Goal: Transaction & Acquisition: Purchase product/service

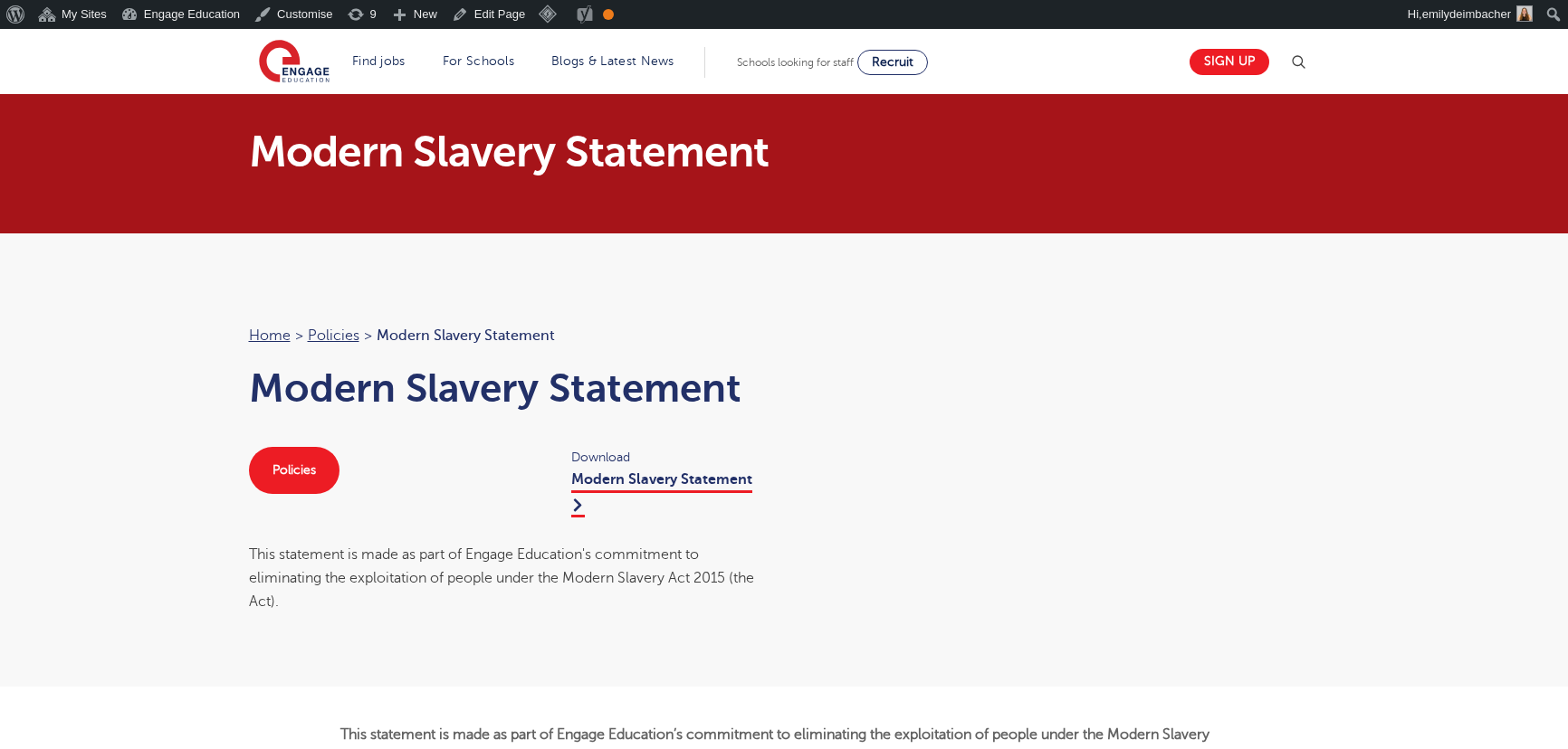
scroll to position [1891, 0]
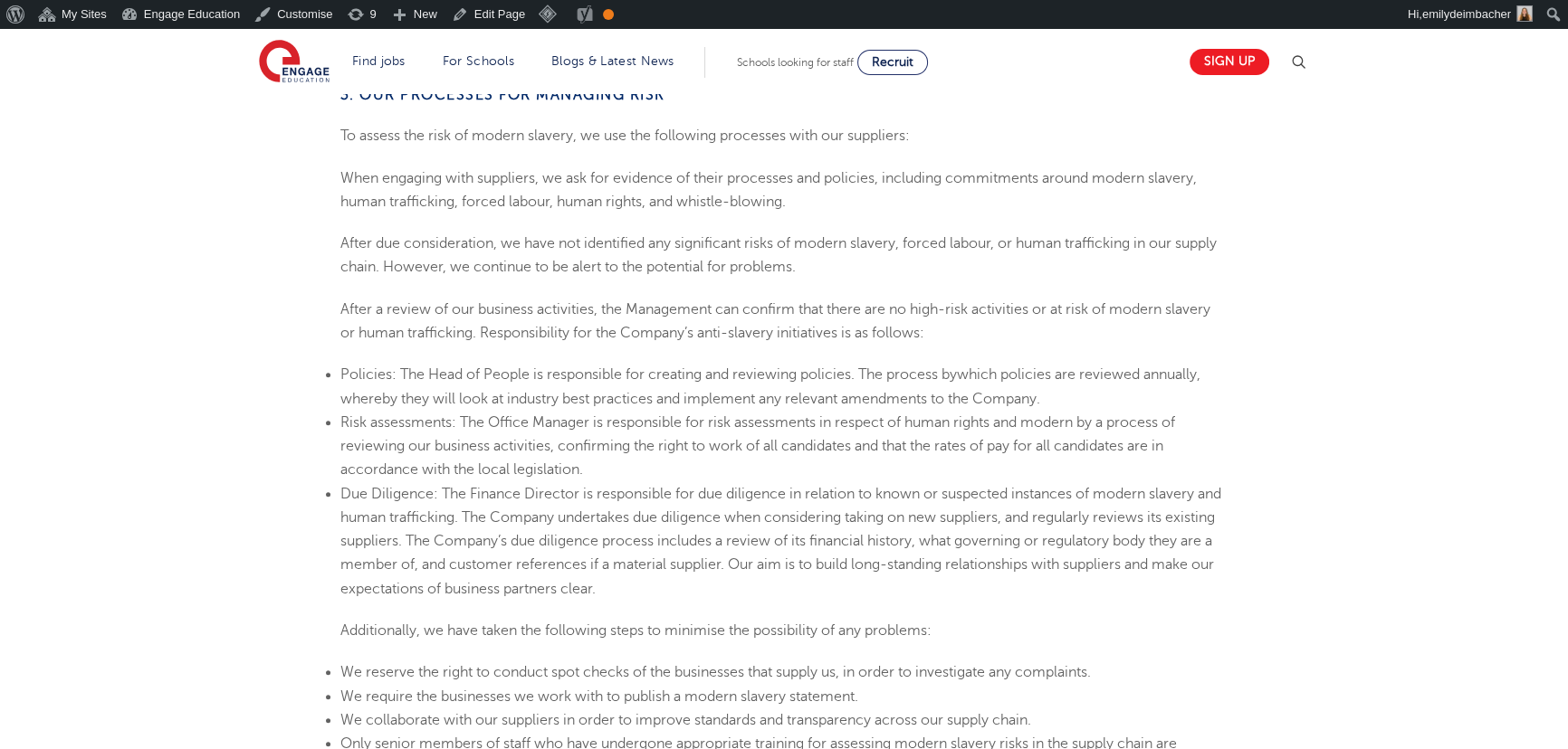
click at [427, 389] on li "Policies: The Head of People is responsible for creating and reviewing policies…" at bounding box center [784, 387] width 888 height 48
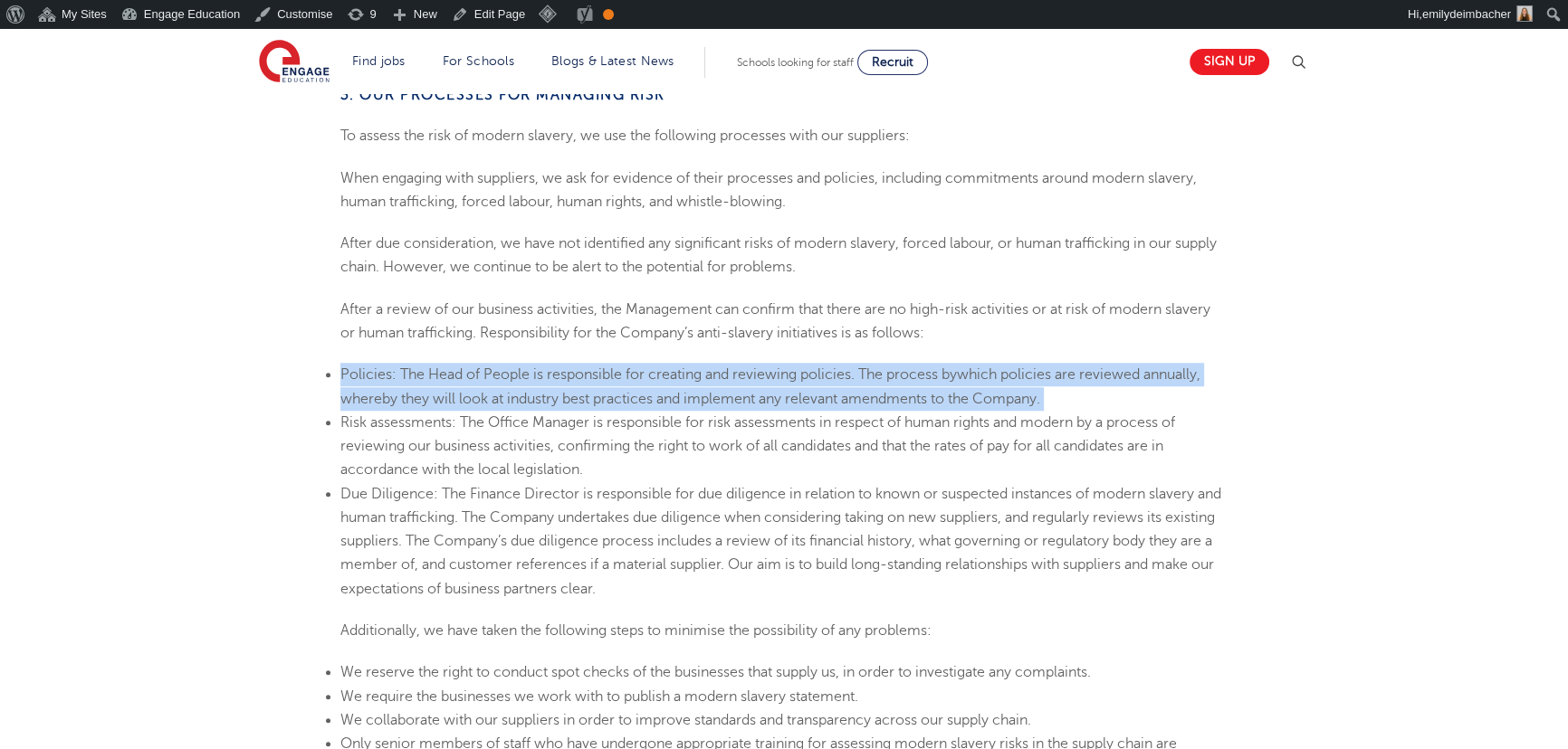
click at [427, 389] on li "Policies: The Head of People is responsible for creating and reviewing policies…" at bounding box center [784, 387] width 888 height 48
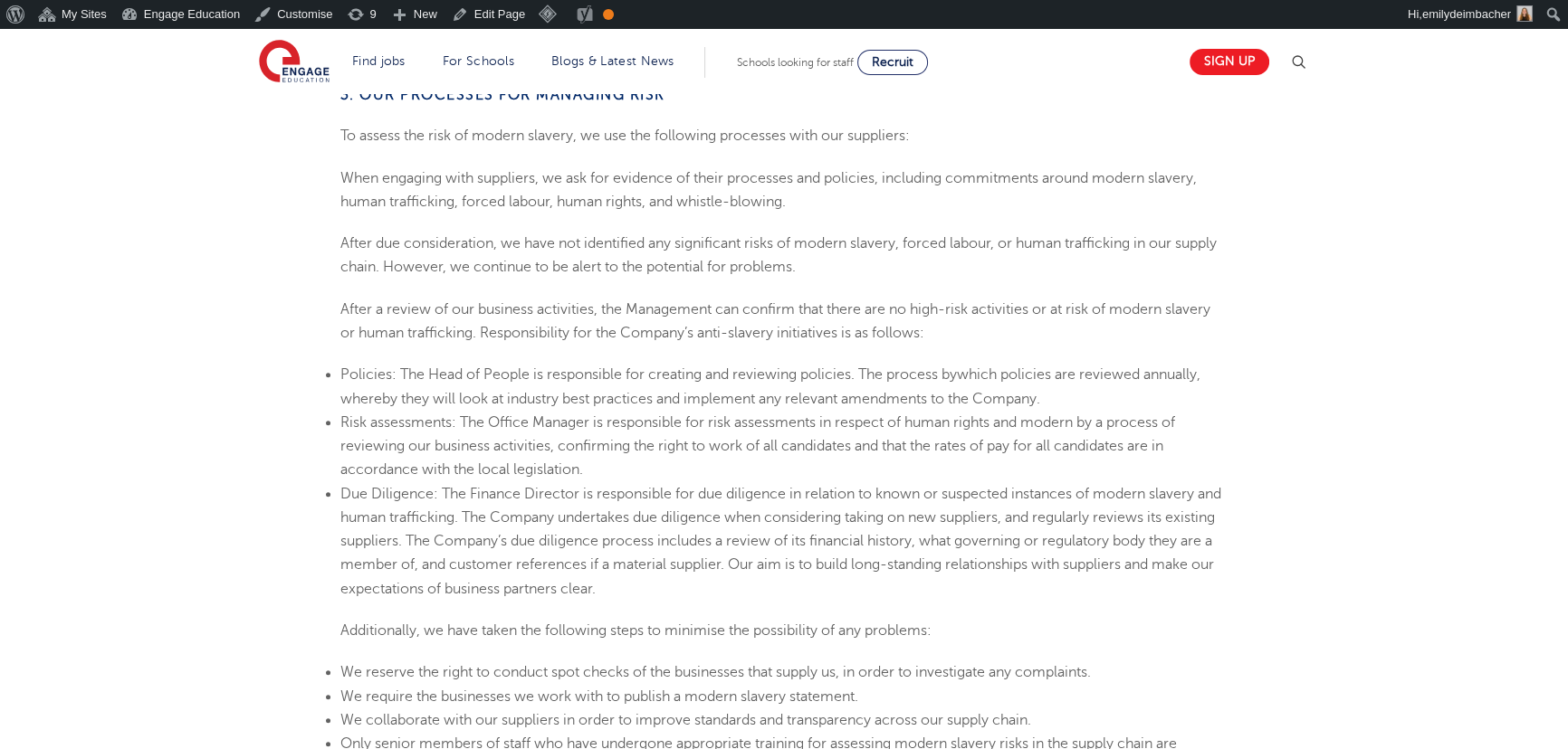
click at [510, 442] on li "Risk assessments: The Office Manager is responsible for risk assessments in res…" at bounding box center [784, 446] width 888 height 71
click at [509, 167] on p "When engaging with suppliers, we ask for evidence of their processes and polici…" at bounding box center [784, 190] width 888 height 48
click at [299, 63] on img at bounding box center [294, 62] width 70 height 46
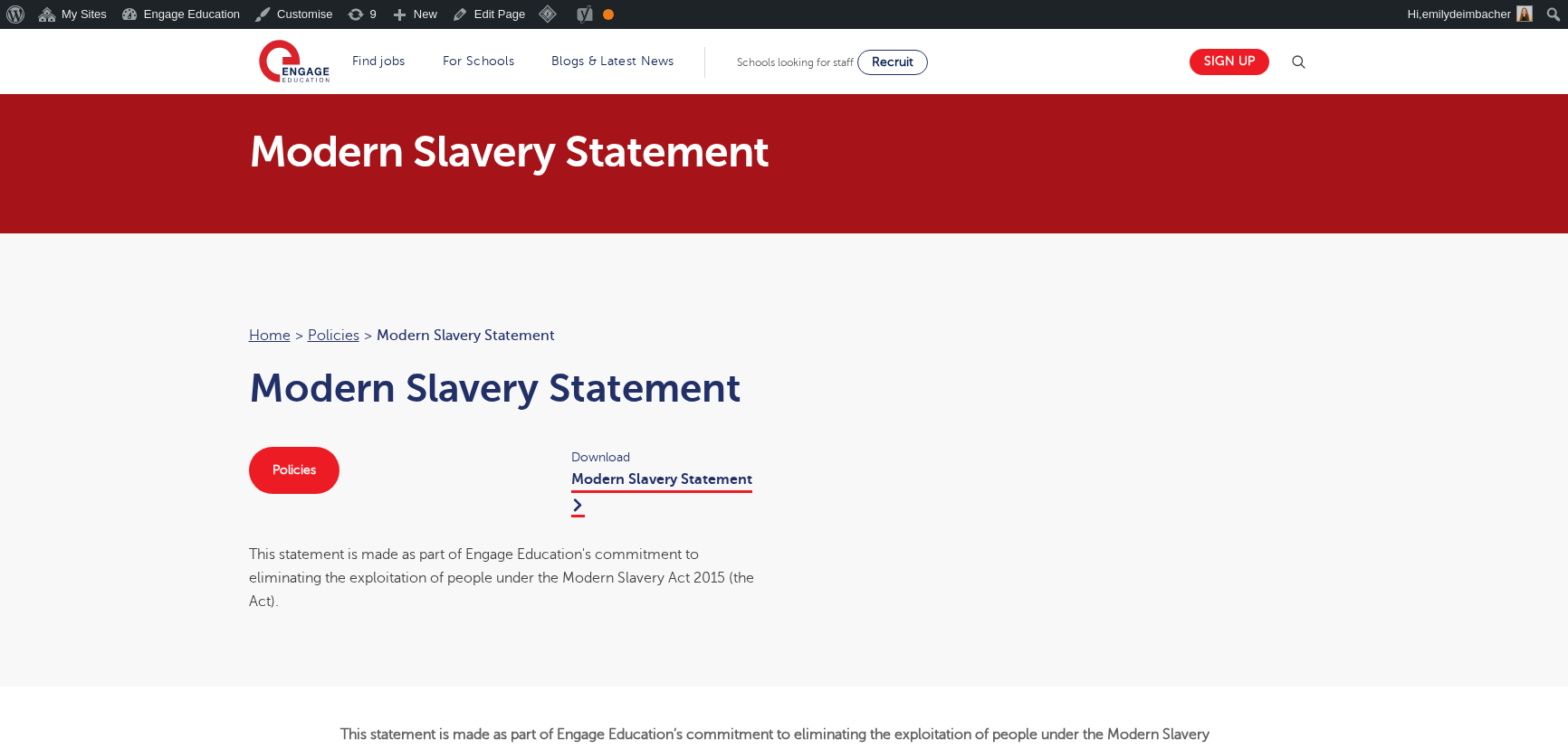
scroll to position [1233, 0]
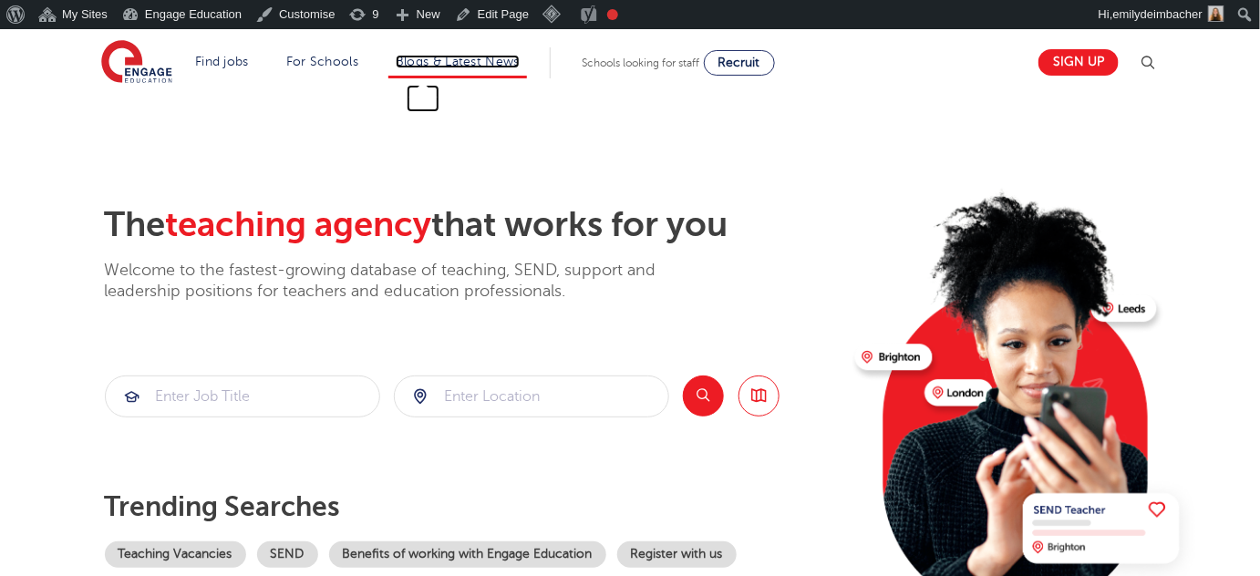
click at [448, 55] on link "Blogs & Latest News" at bounding box center [458, 62] width 124 height 14
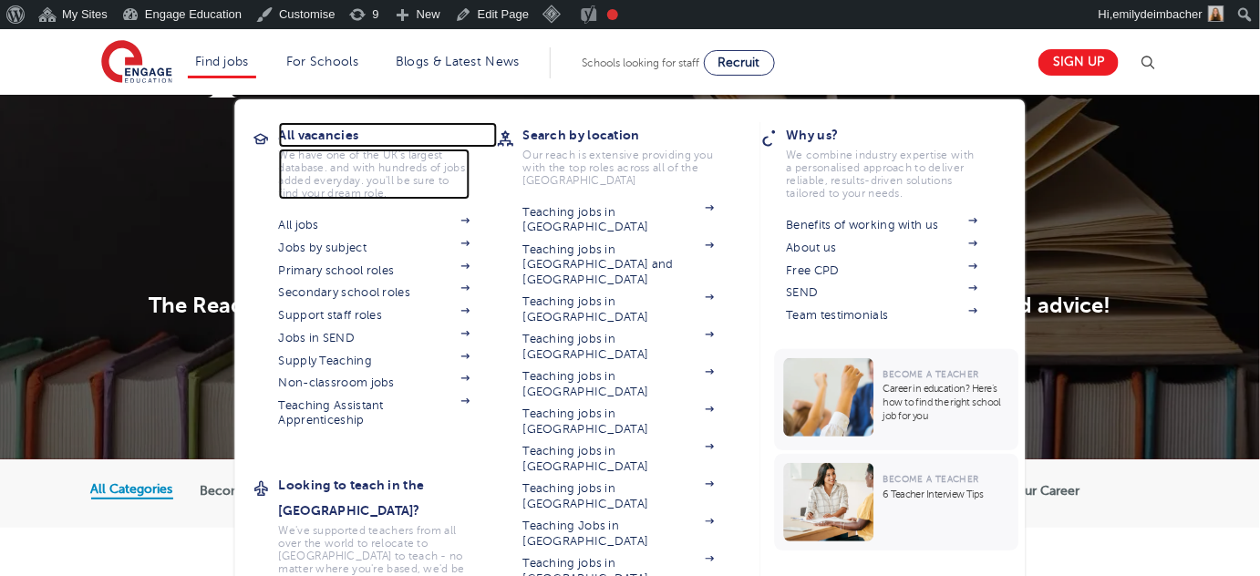
click at [338, 133] on h3 "All vacancies" at bounding box center [388, 135] width 219 height 26
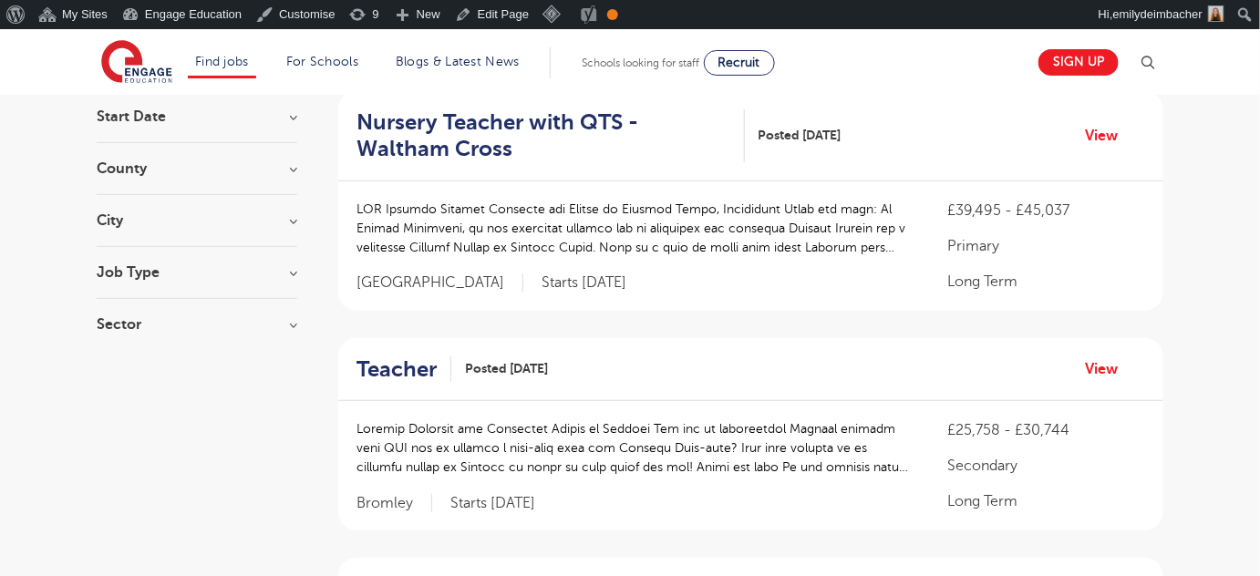
scroll to position [248, 0]
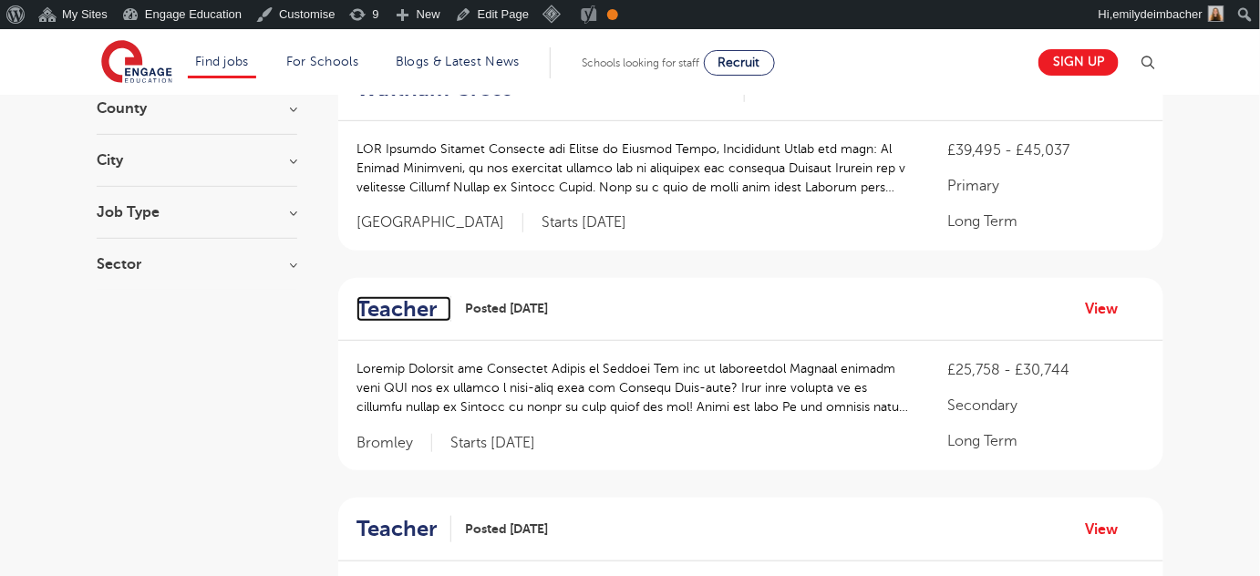
click at [410, 312] on h2 "Teacher" at bounding box center [397, 309] width 80 height 26
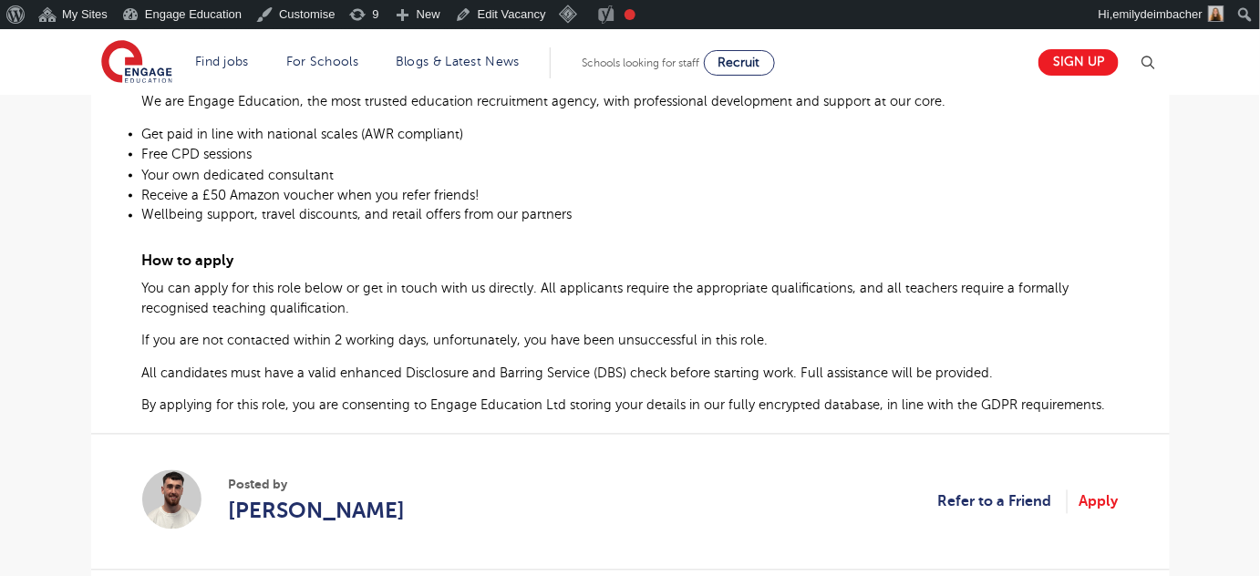
scroll to position [1077, 0]
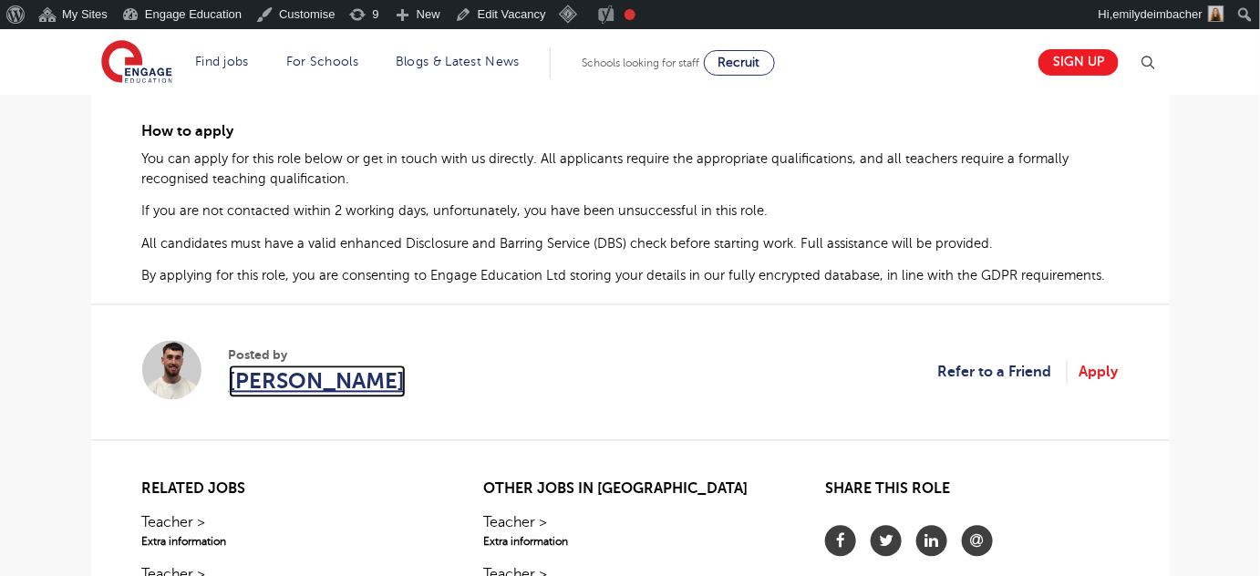
click at [325, 384] on span "Jamie Rant" at bounding box center [317, 382] width 177 height 33
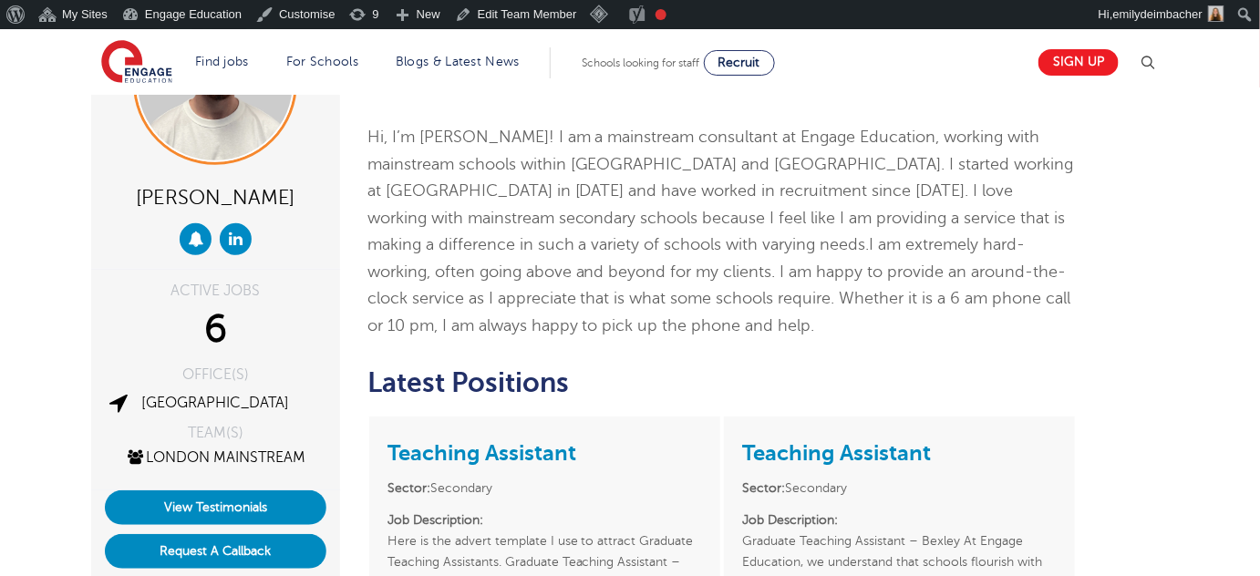
scroll to position [165, 0]
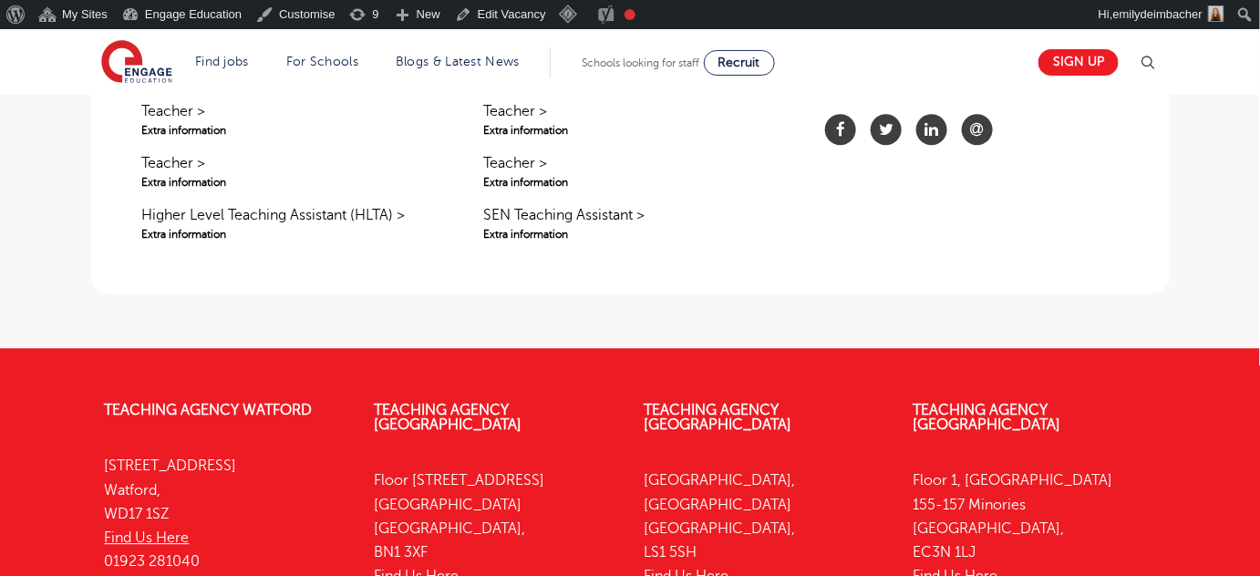
scroll to position [1492, 0]
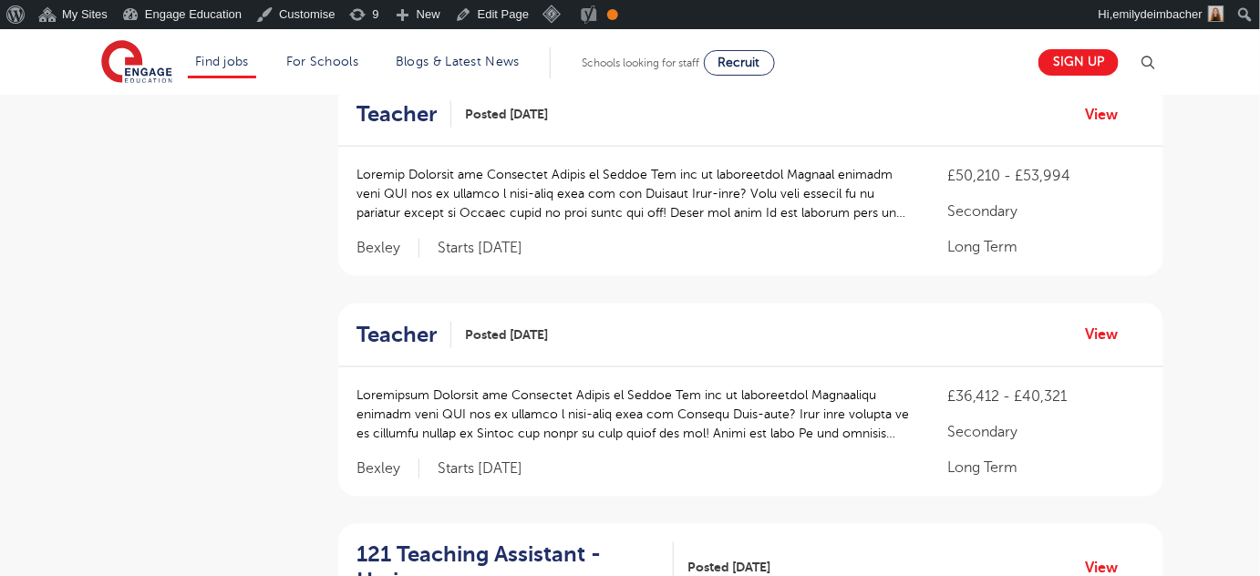
scroll to position [994, 0]
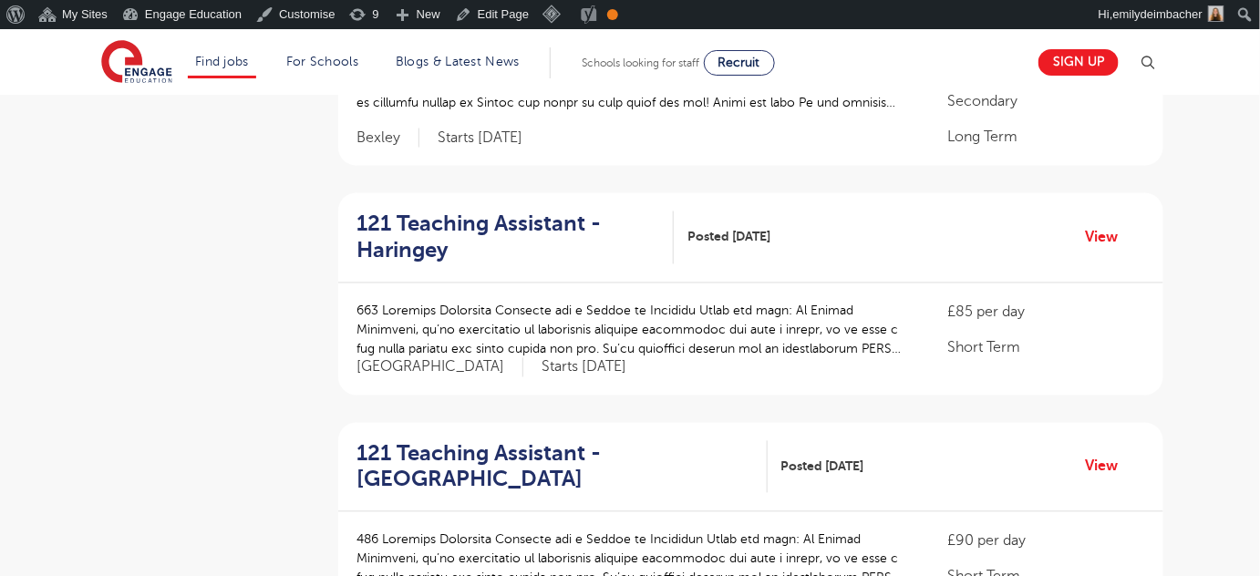
click at [440, 202] on div "121 Teaching Assistant - Haringey Posted 26/09/25 View" at bounding box center [750, 238] width 825 height 90
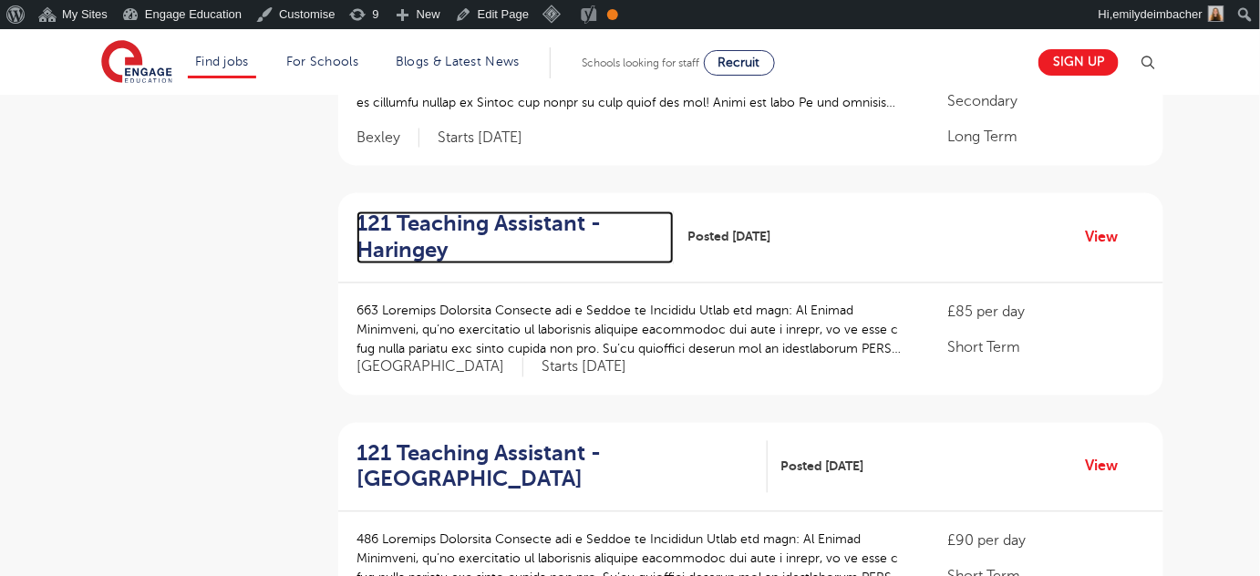
click at [449, 221] on h2 "121 Teaching Assistant - Haringey" at bounding box center [508, 238] width 303 height 53
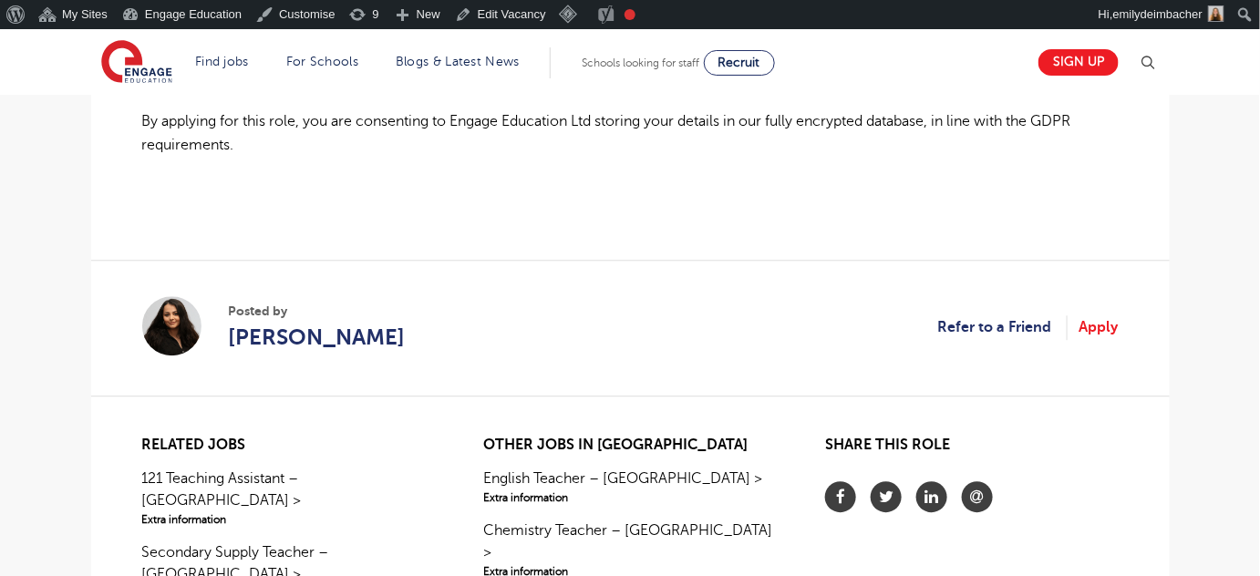
scroll to position [1492, 0]
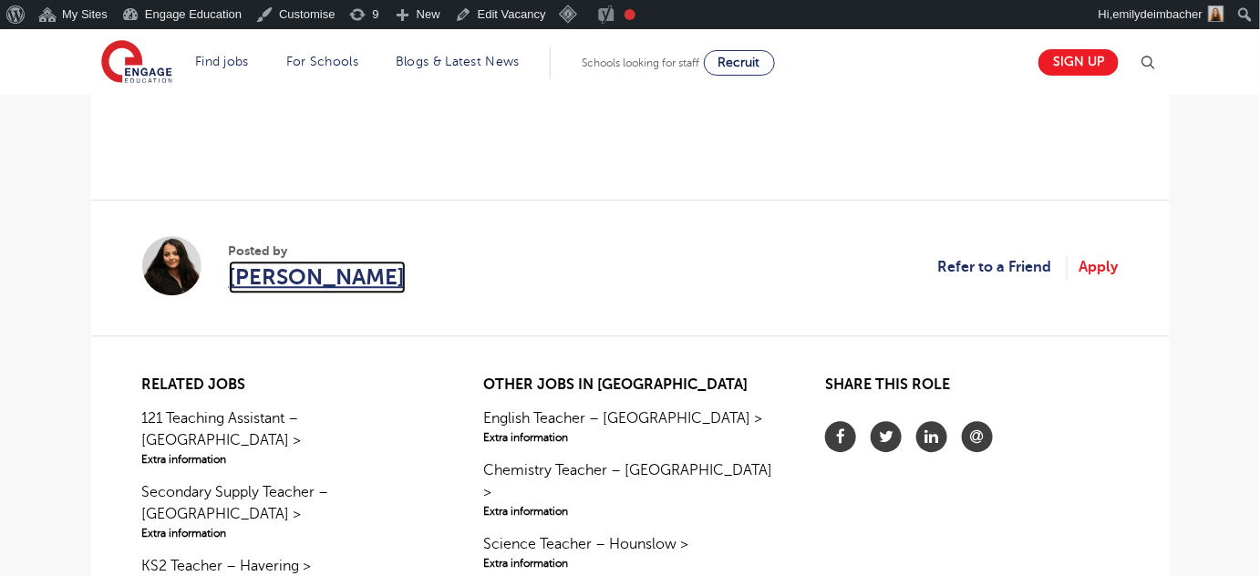
click at [273, 282] on span "[PERSON_NAME]" at bounding box center [317, 277] width 177 height 33
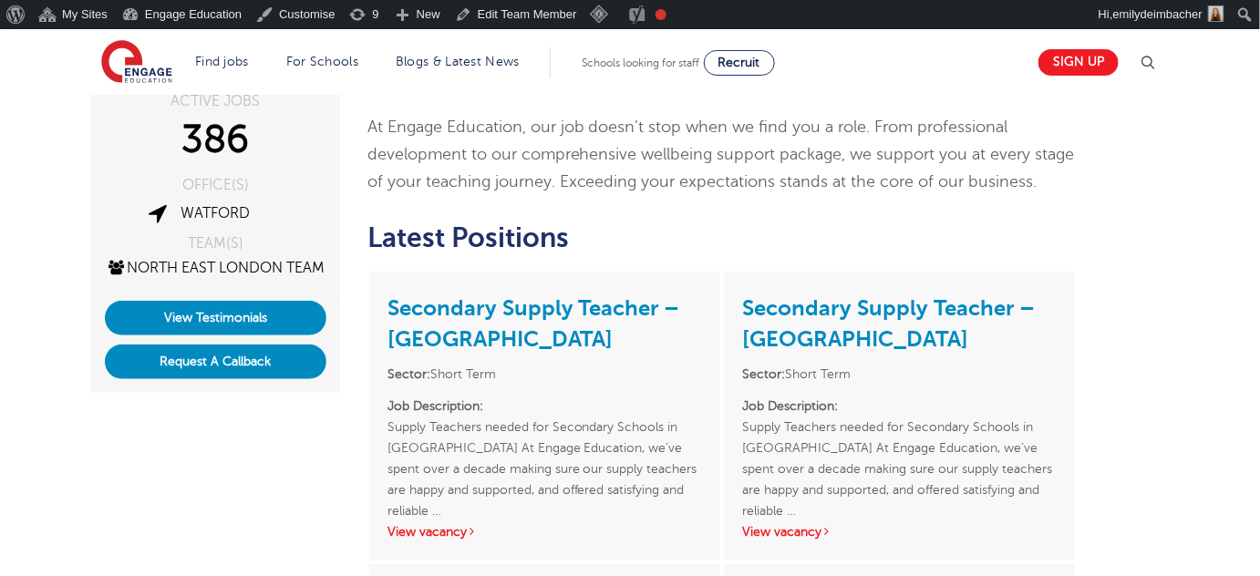
scroll to position [331, 0]
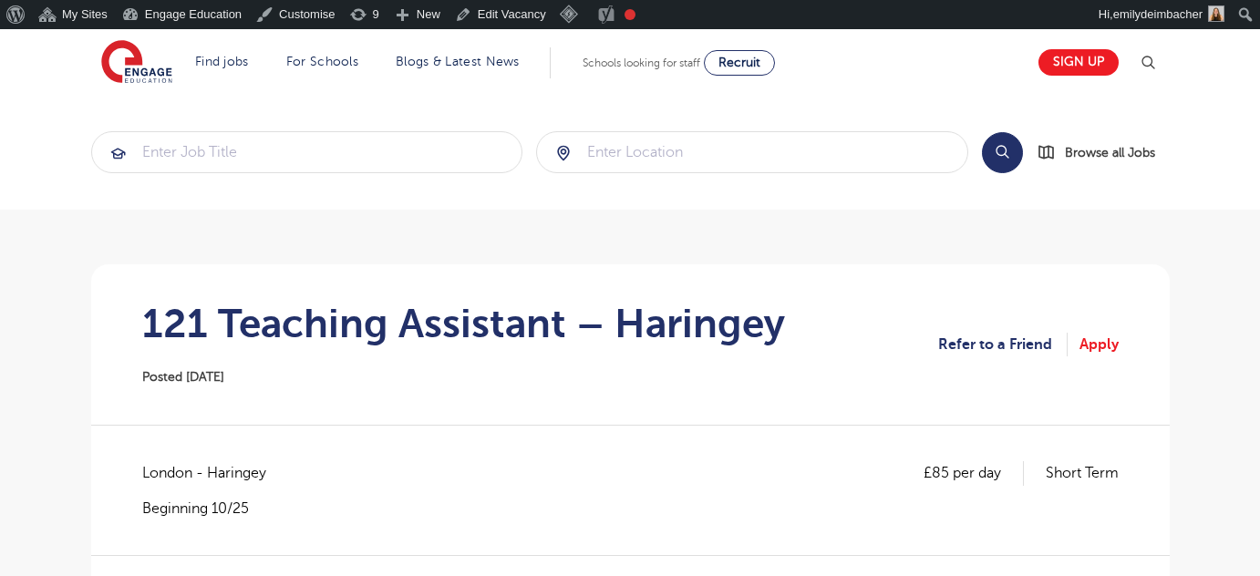
scroll to position [1492, 0]
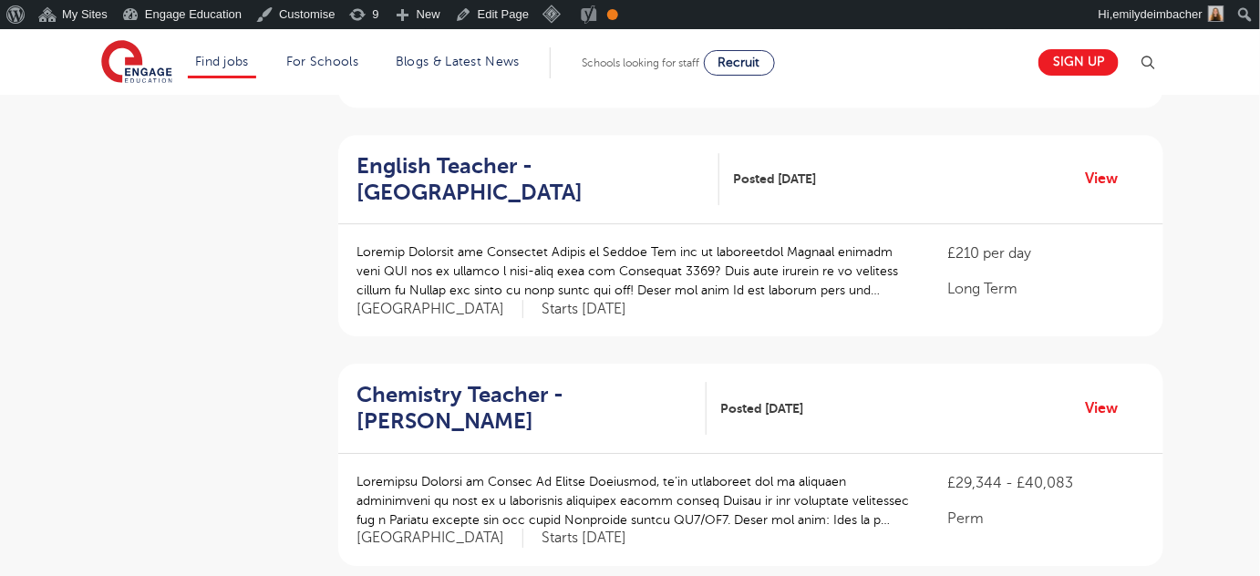
scroll to position [2072, 0]
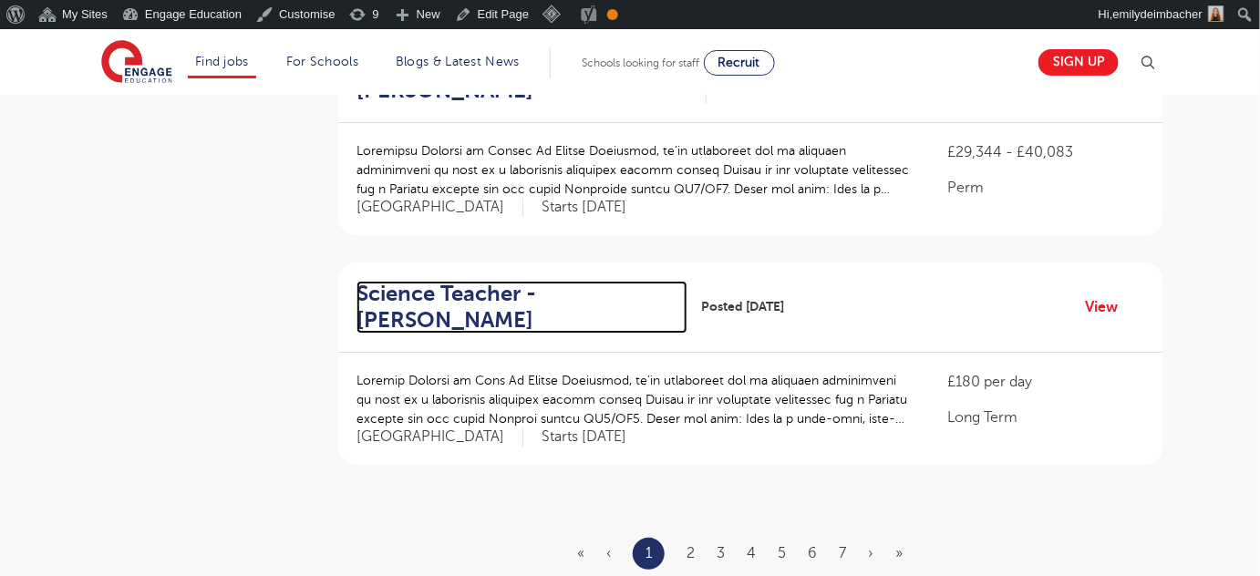
click at [381, 281] on h2 "Science Teacher - Hounslow" at bounding box center [515, 307] width 316 height 53
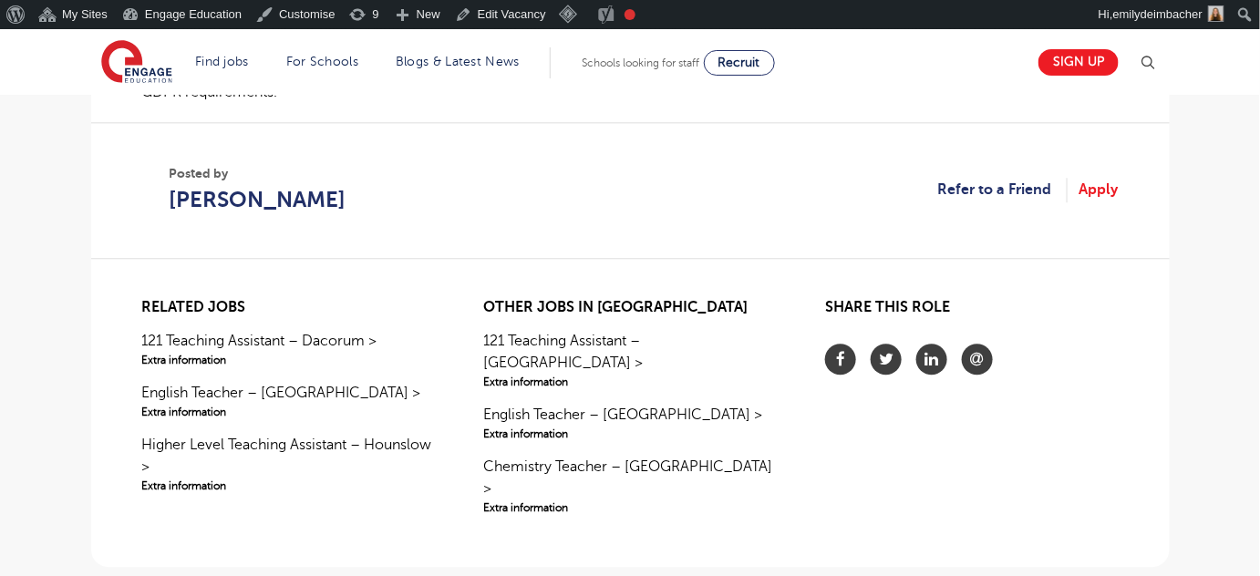
scroll to position [1409, 0]
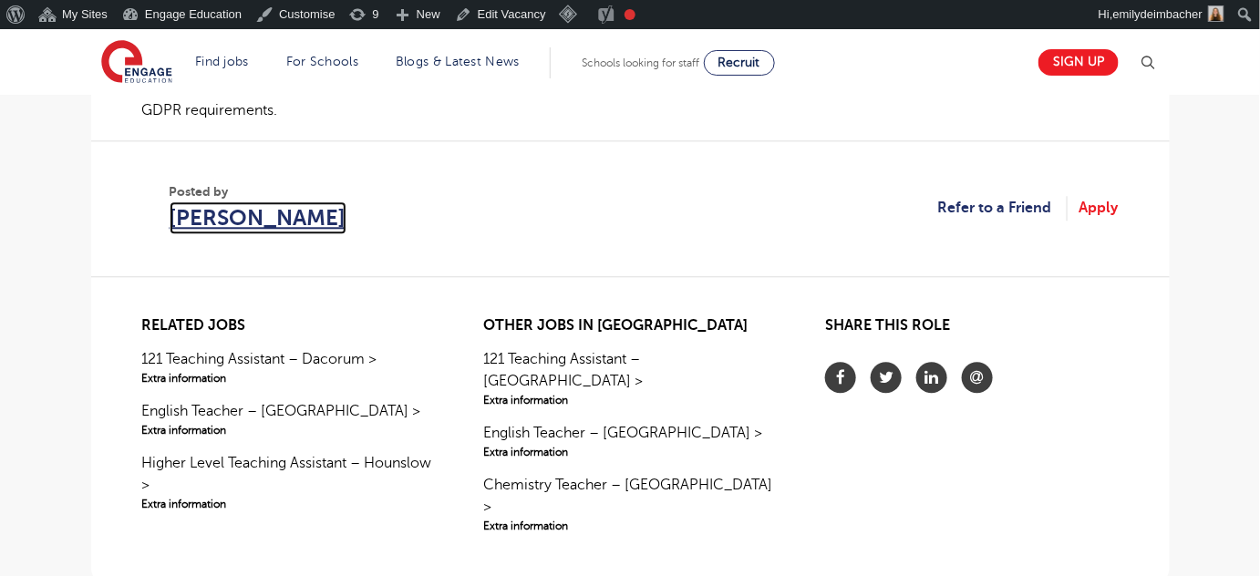
click at [330, 212] on span "[PERSON_NAME]" at bounding box center [258, 218] width 177 height 33
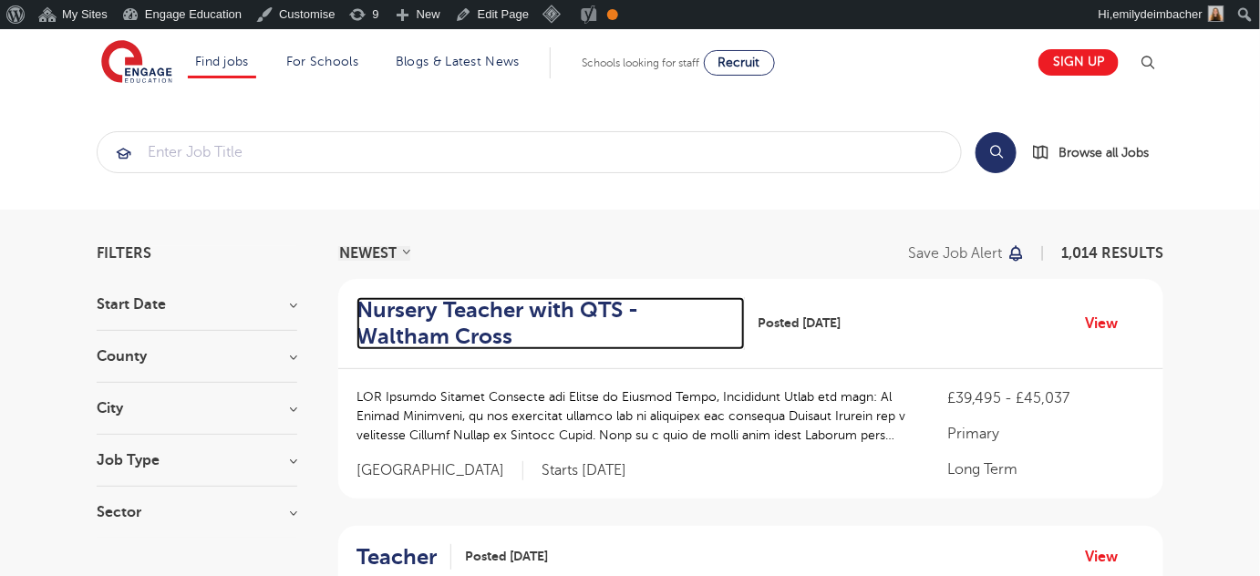
click at [526, 312] on h2 "Nursery Teacher with QTS - Waltham Cross" at bounding box center [544, 323] width 374 height 53
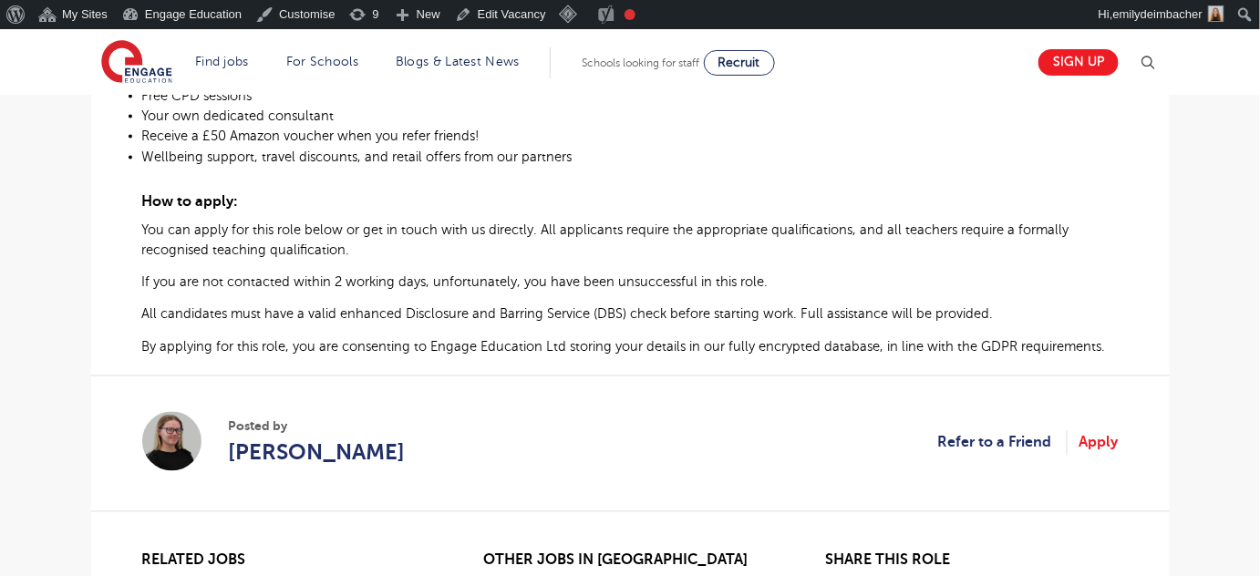
scroll to position [1243, 0]
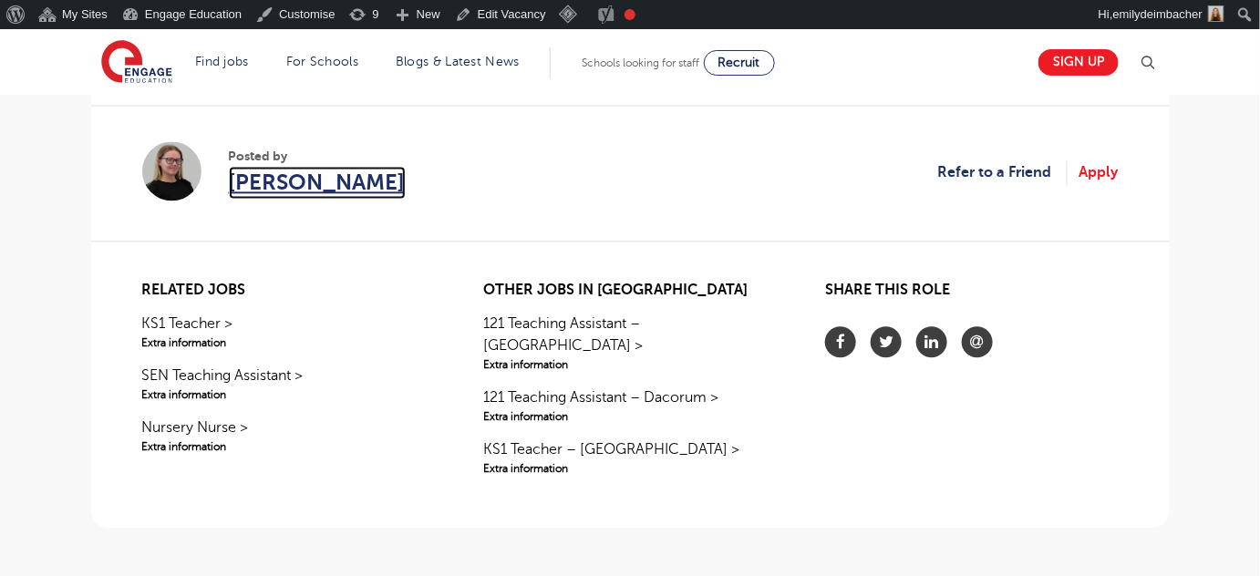
click at [316, 184] on span "[PERSON_NAME]" at bounding box center [317, 182] width 177 height 33
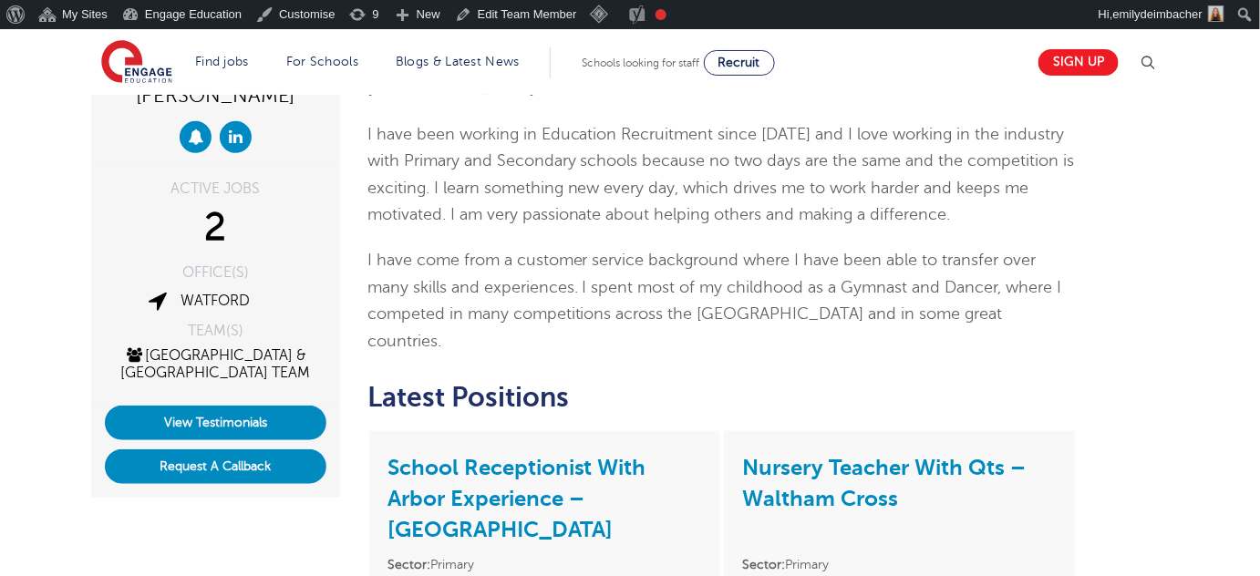
scroll to position [248, 0]
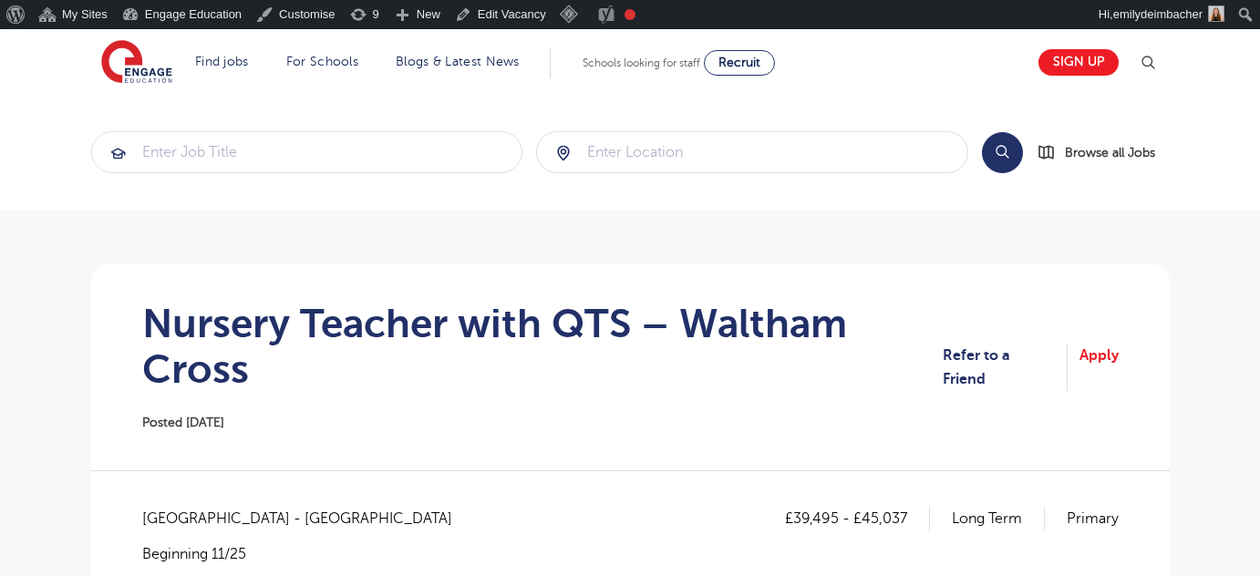
scroll to position [1243, 0]
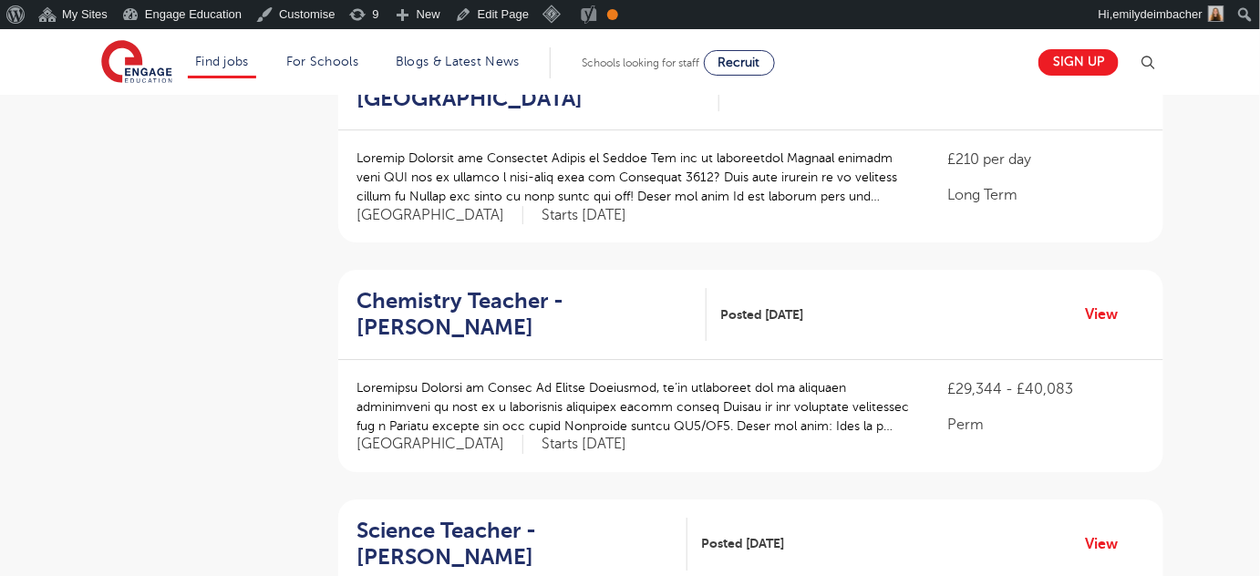
scroll to position [2155, 0]
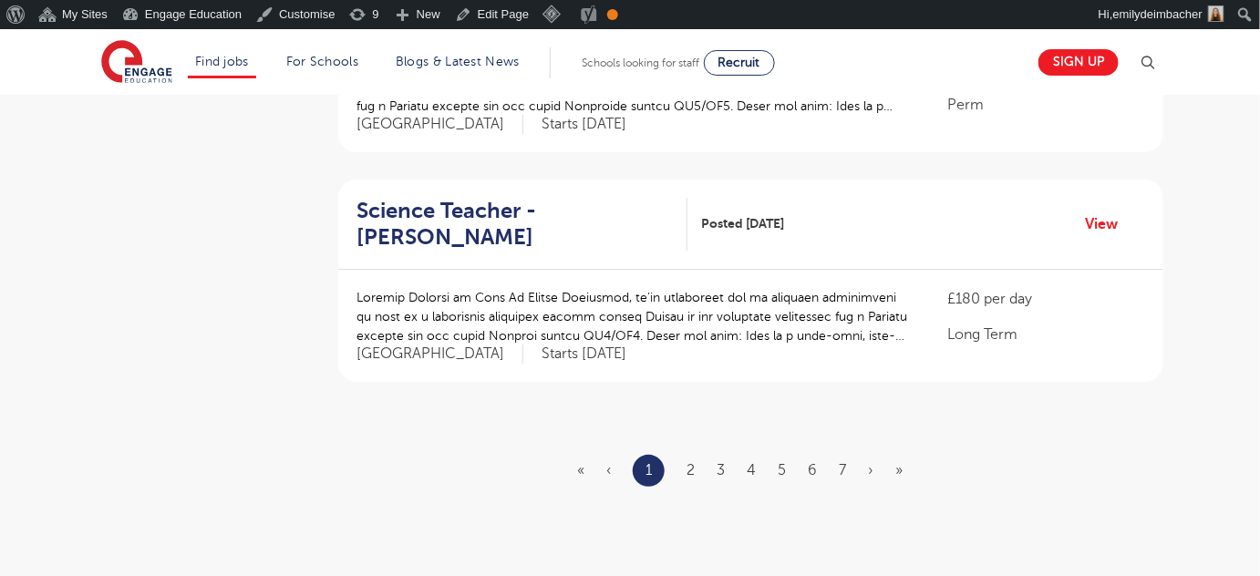
click at [445, 184] on div "Science Teacher - Hounslow Posted 26/09/25 View" at bounding box center [750, 225] width 825 height 90
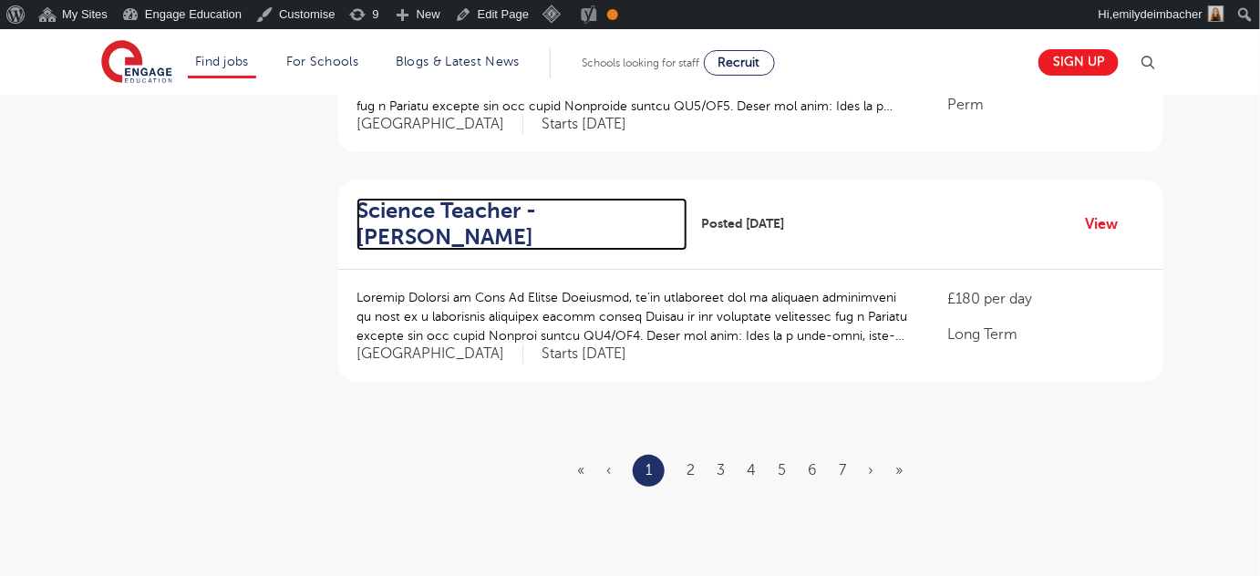
click at [449, 208] on h2 "Science Teacher - [PERSON_NAME]" at bounding box center [515, 224] width 316 height 53
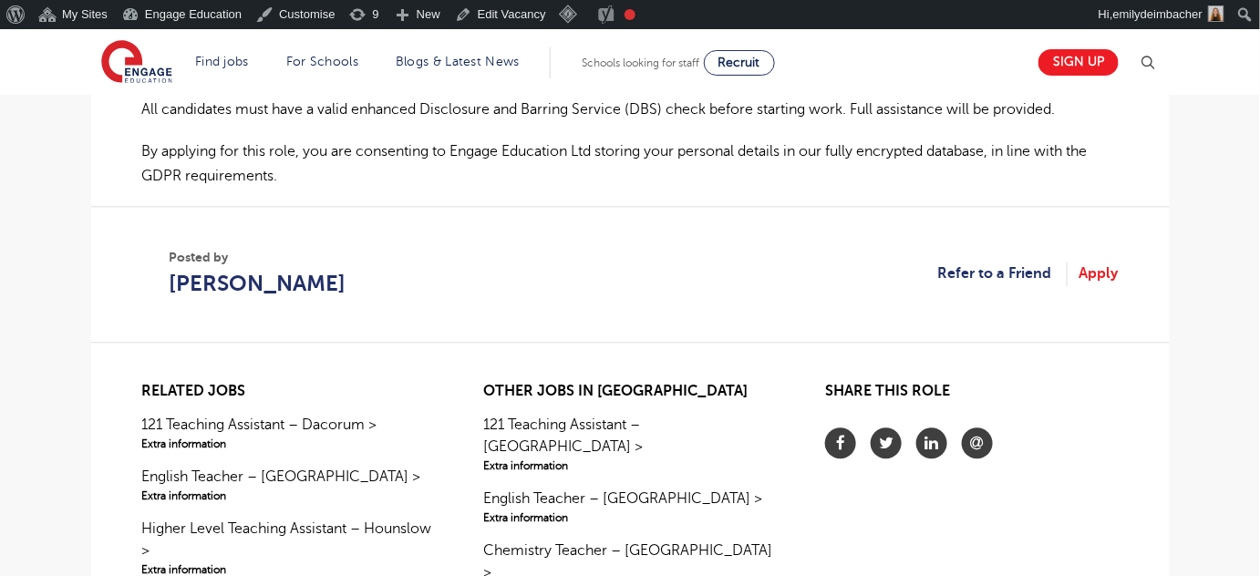
scroll to position [1326, 0]
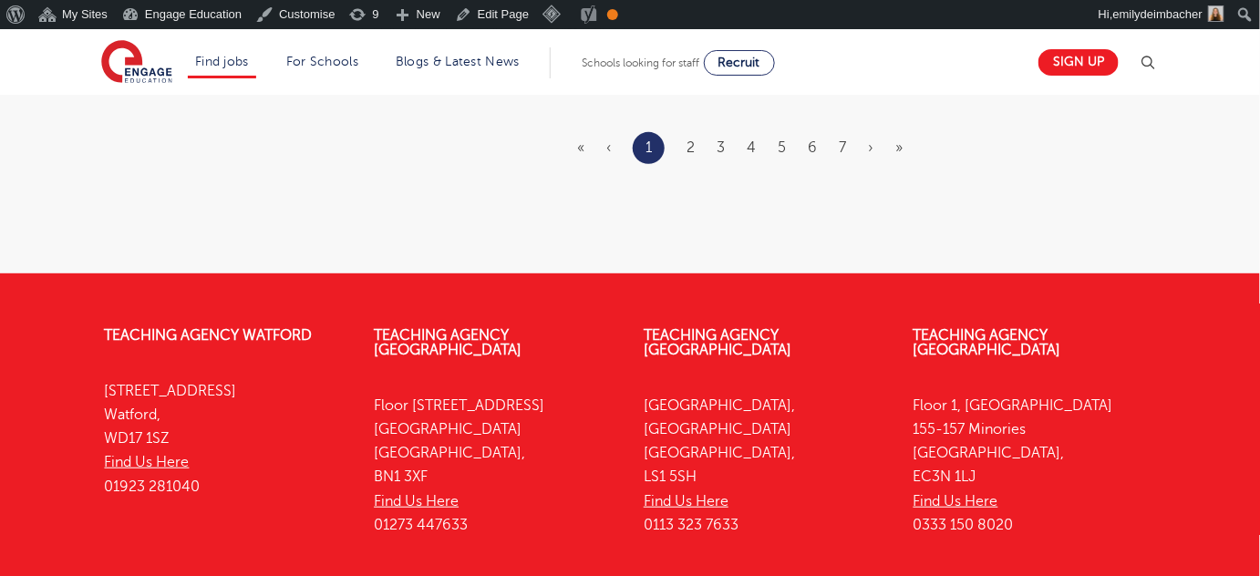
scroll to position [2487, 0]
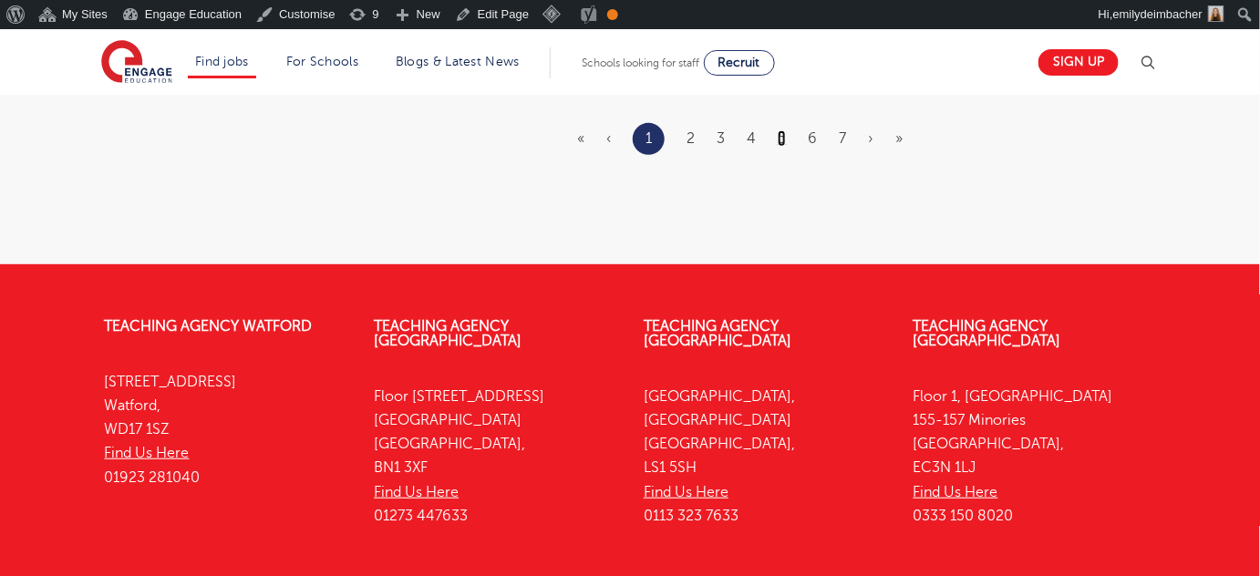
click at [781, 130] on link "5" at bounding box center [782, 138] width 8 height 16
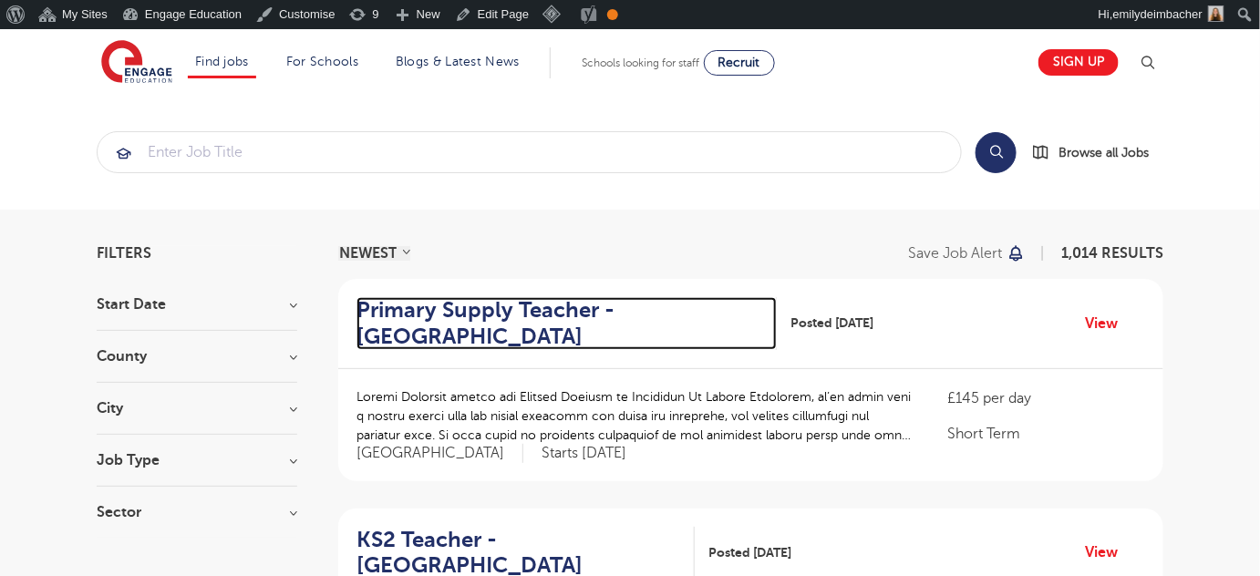
click at [442, 310] on h2 "Primary Supply Teacher - Hertsmere" at bounding box center [560, 323] width 406 height 53
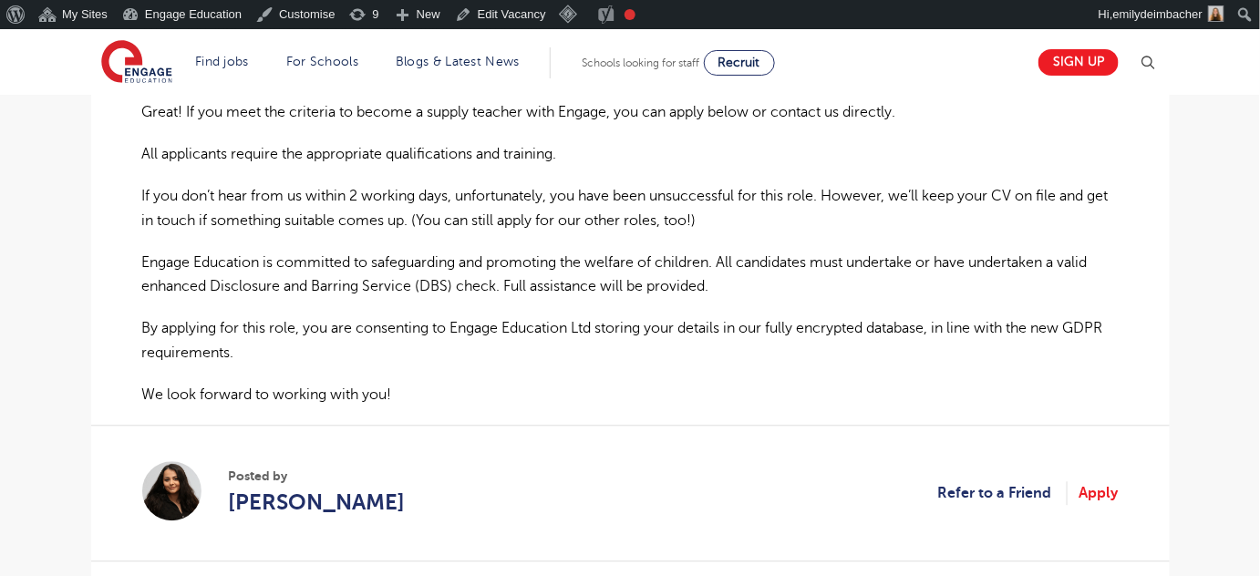
scroll to position [1243, 0]
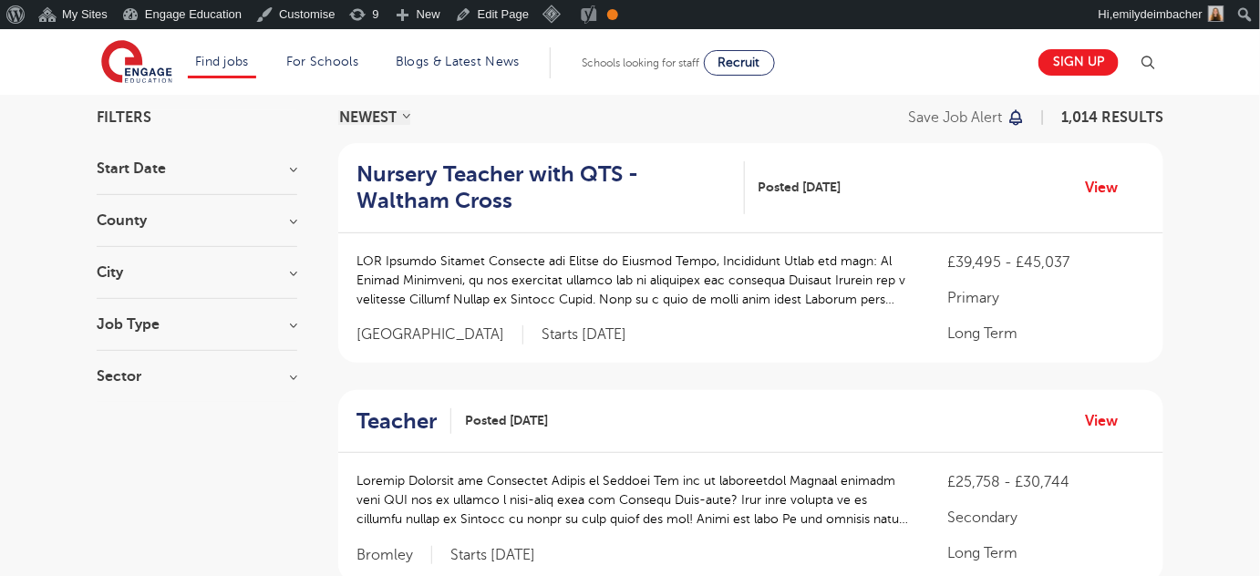
scroll to position [331, 0]
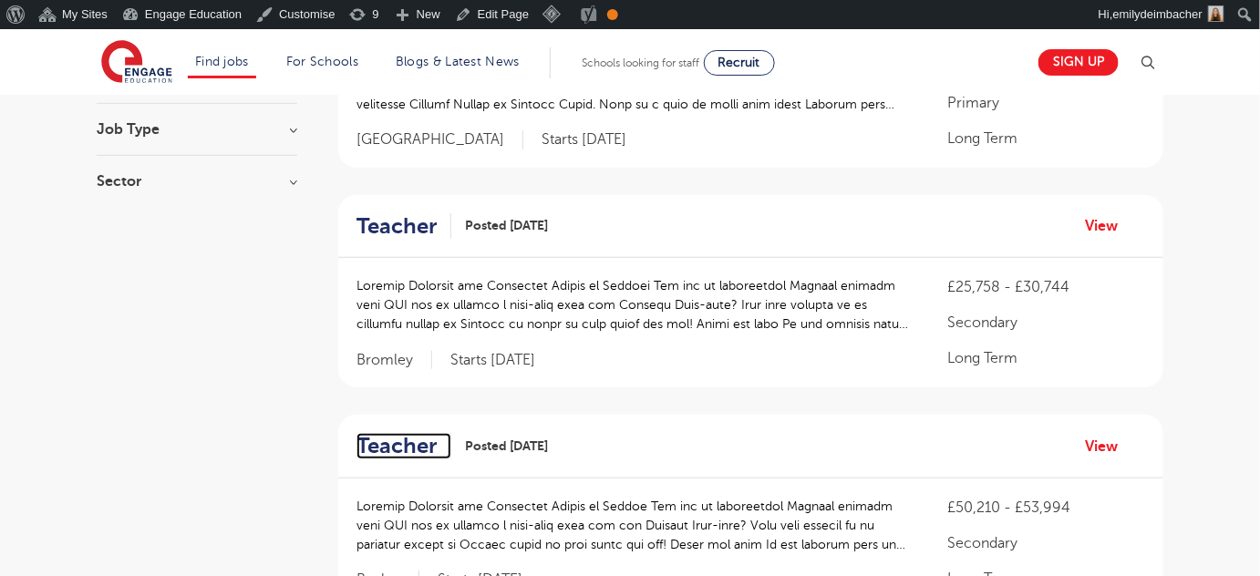
click at [431, 441] on h2 "Teacher" at bounding box center [397, 446] width 80 height 26
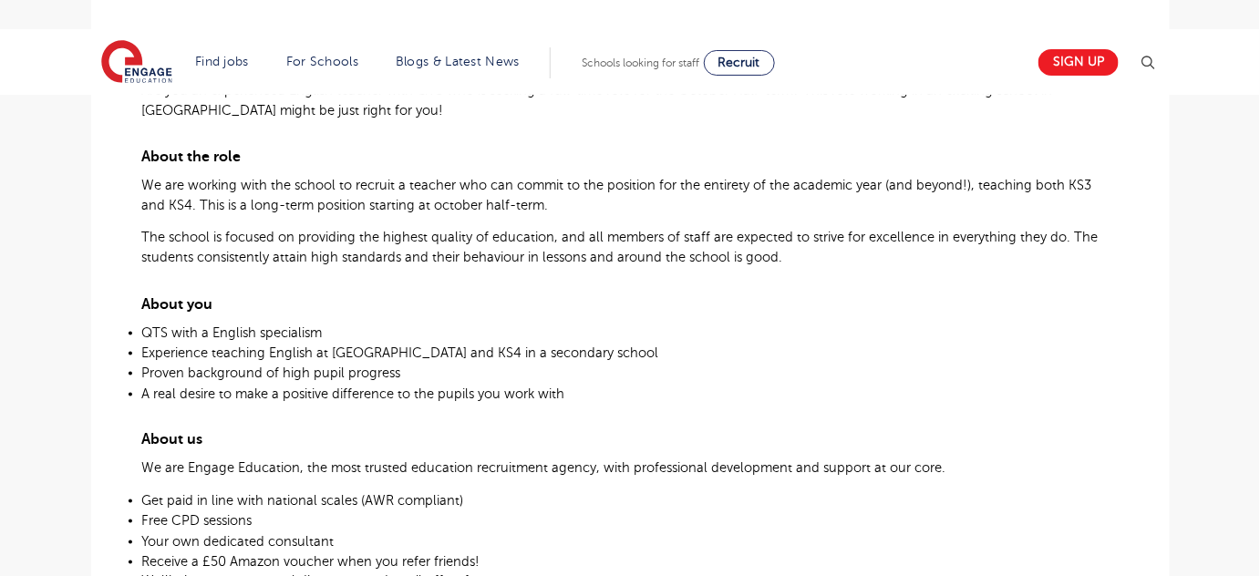
scroll to position [1077, 0]
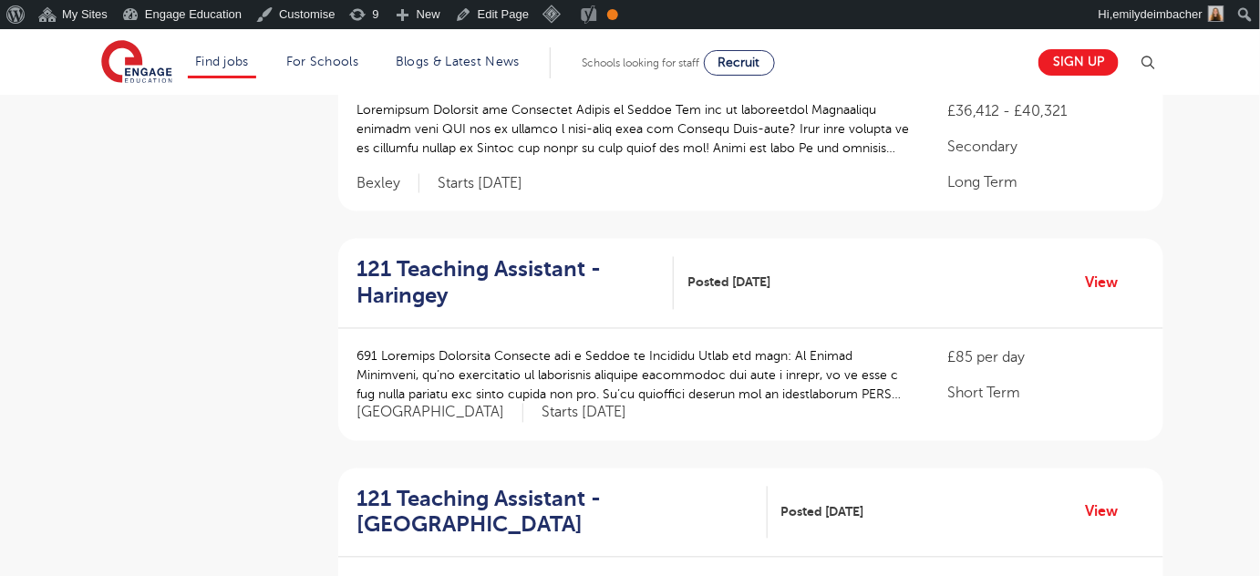
scroll to position [996, 0]
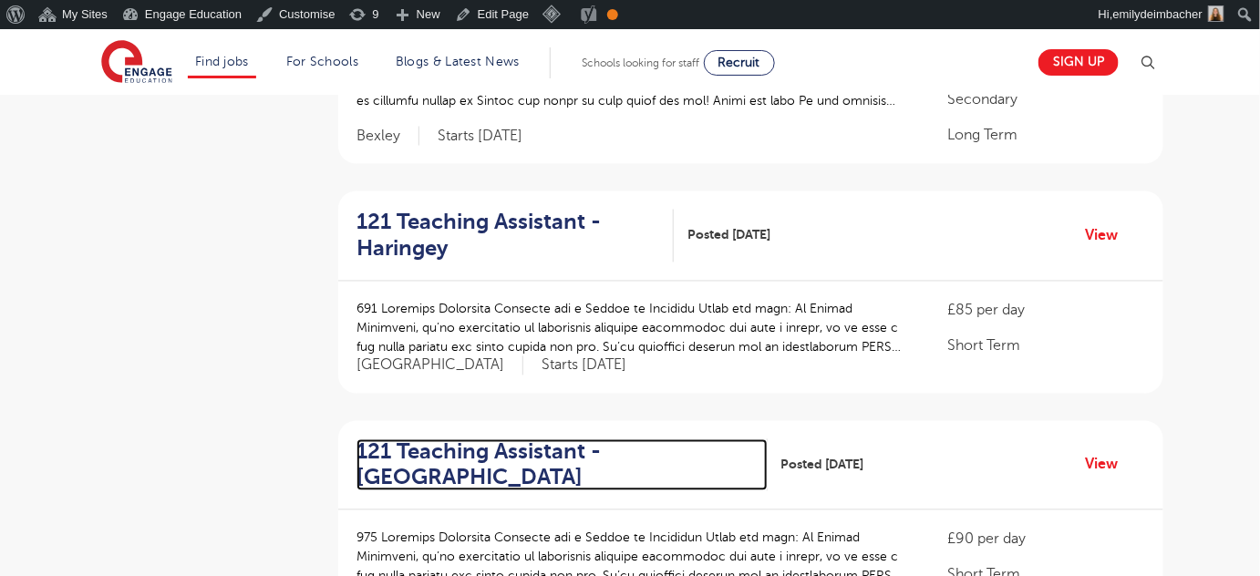
click at [444, 468] on h2 "121 Teaching Assistant - [GEOGRAPHIC_DATA]" at bounding box center [555, 466] width 397 height 53
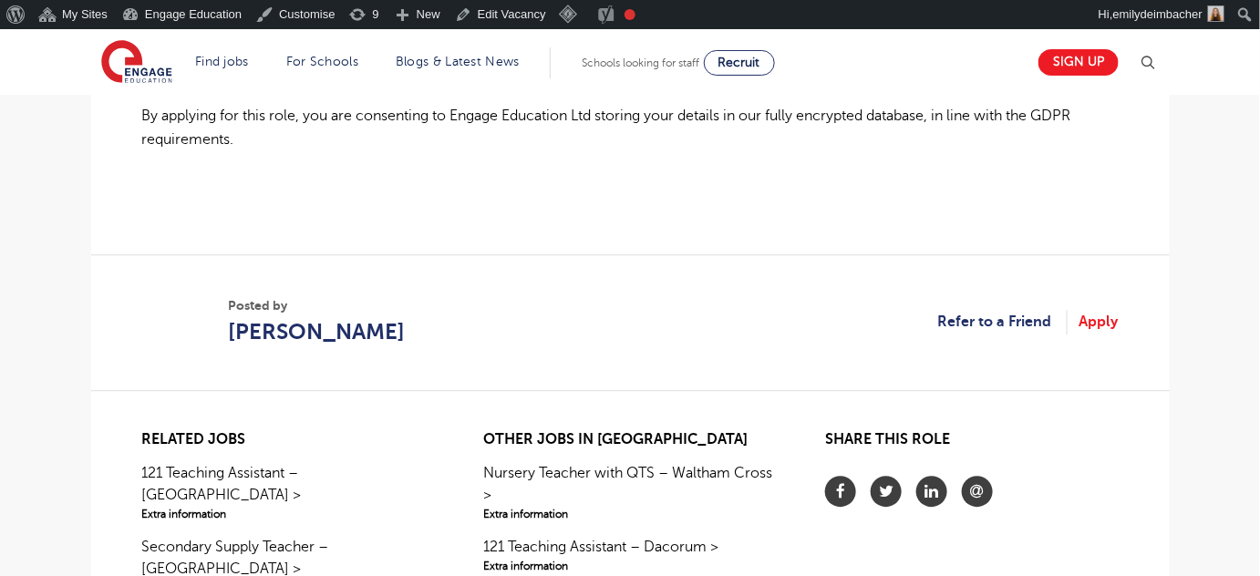
scroll to position [1492, 0]
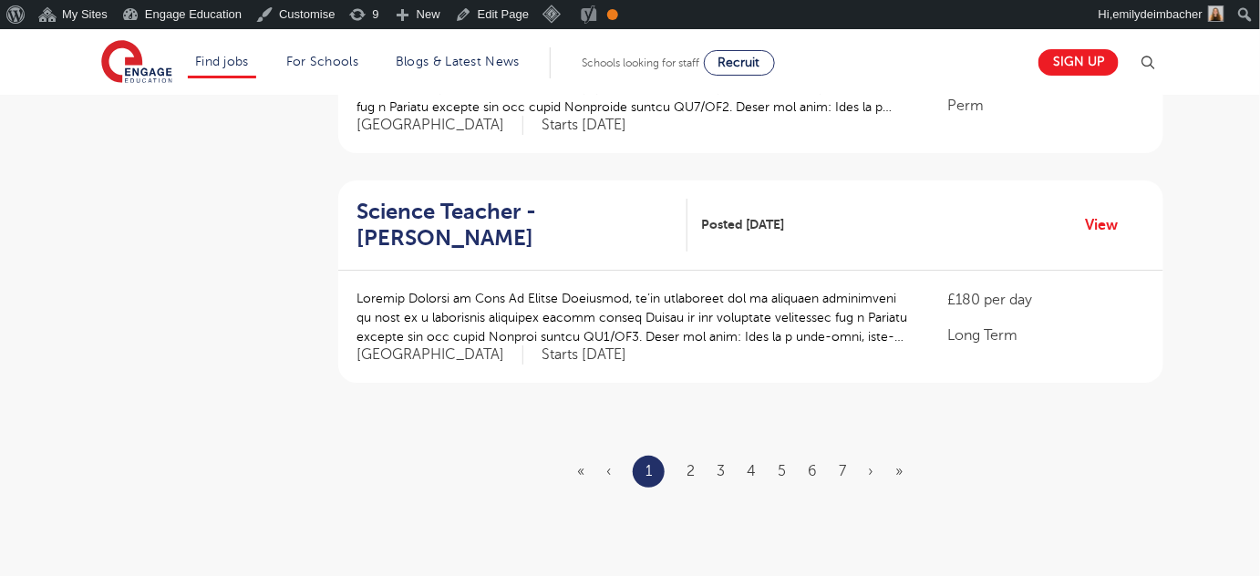
scroll to position [2157, 0]
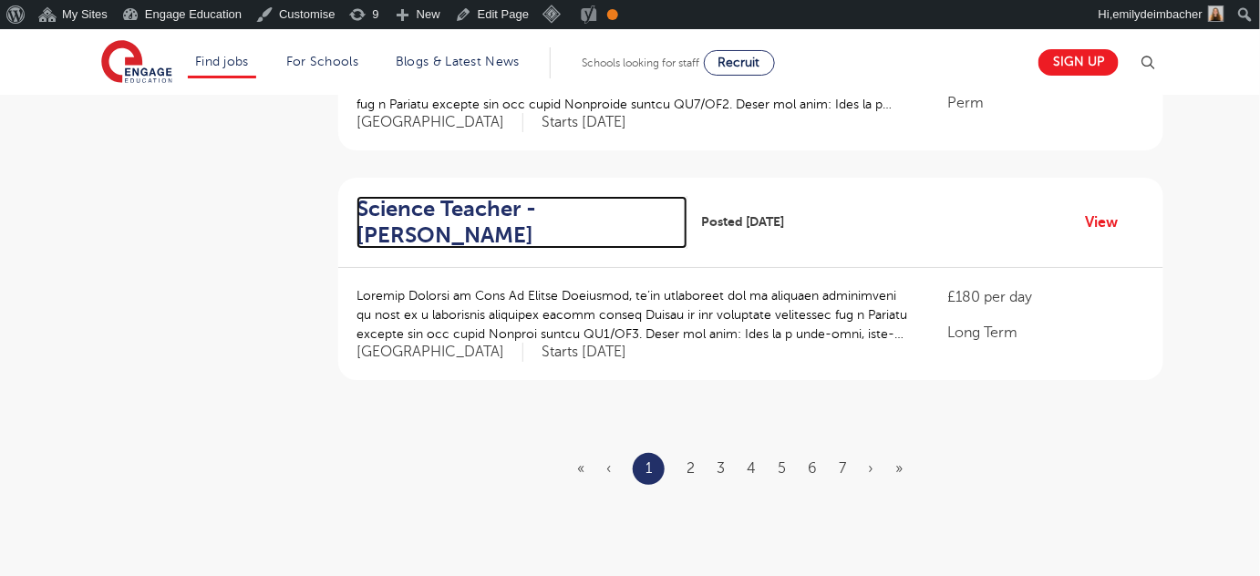
click at [410, 198] on h2 "Science Teacher - [PERSON_NAME]" at bounding box center [515, 222] width 316 height 53
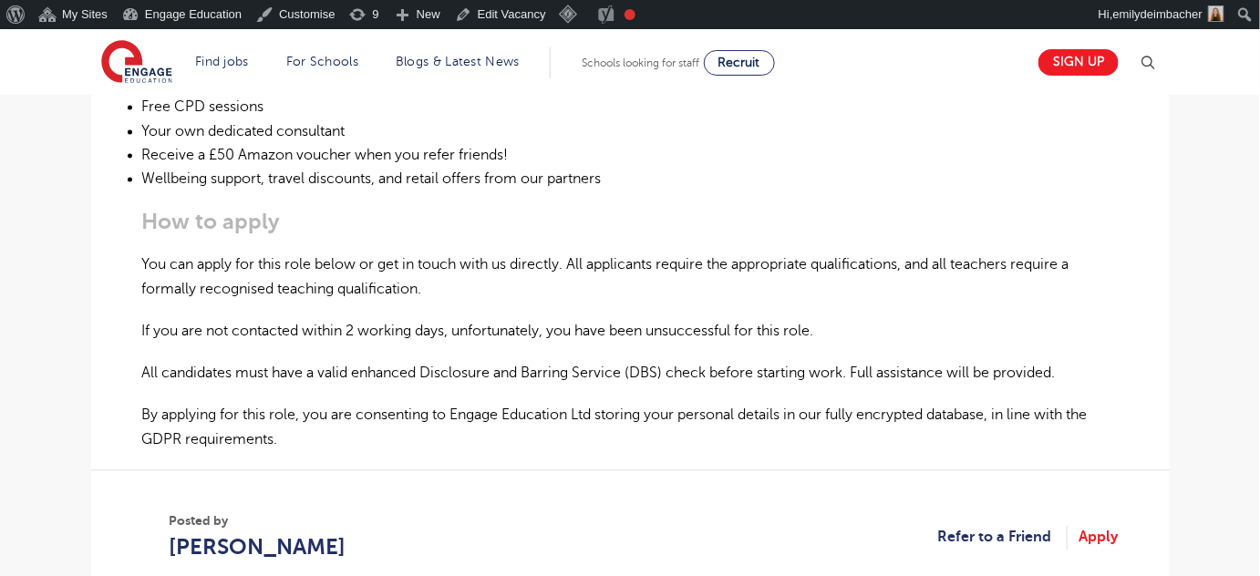
scroll to position [1492, 0]
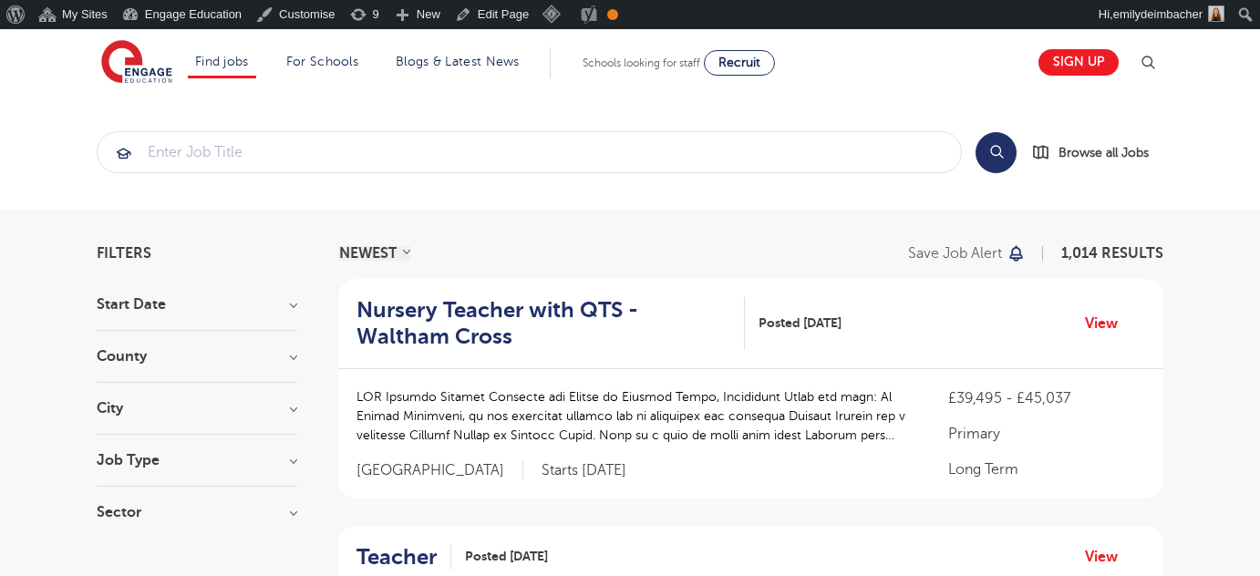
scroll to position [2157, 0]
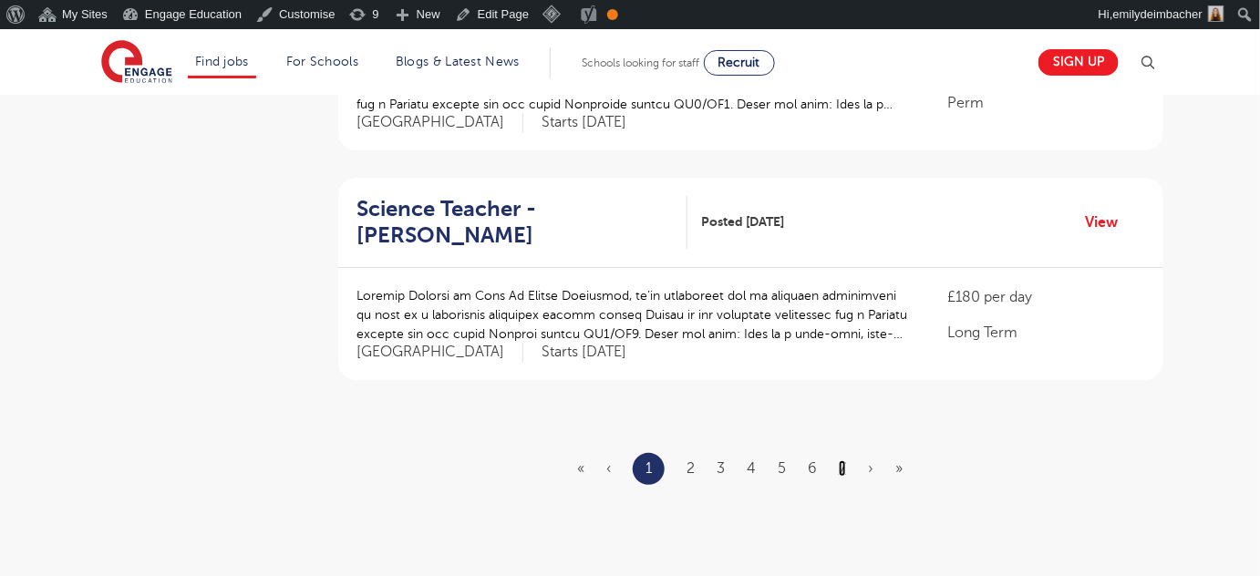
click at [845, 462] on link "7" at bounding box center [842, 469] width 7 height 16
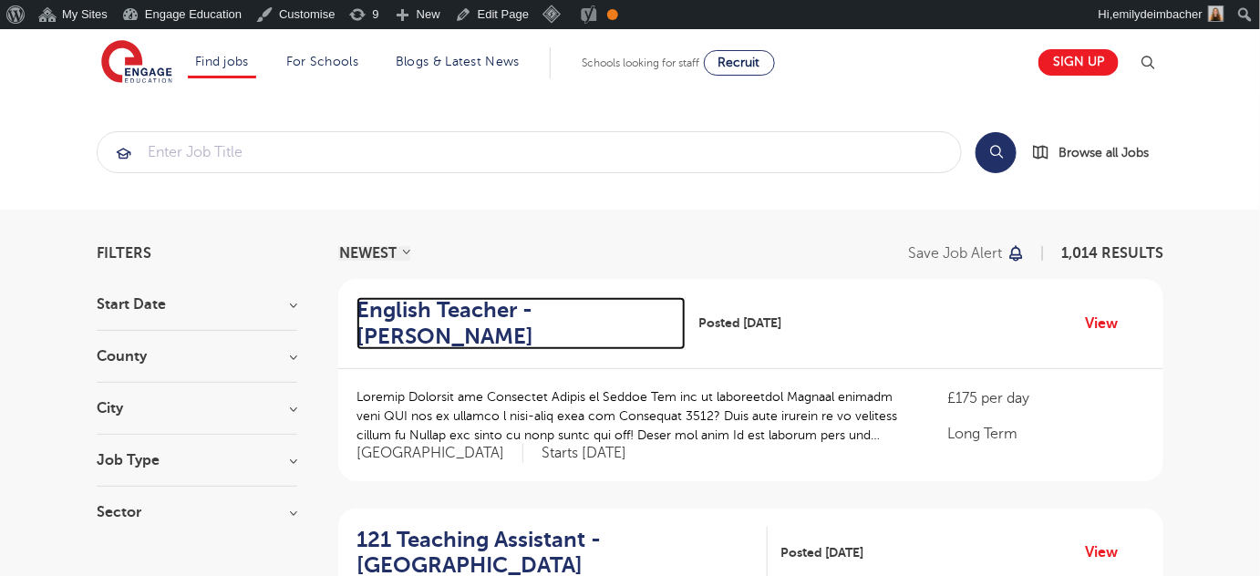
click at [516, 305] on h2 "English Teacher - [PERSON_NAME]" at bounding box center [514, 323] width 315 height 53
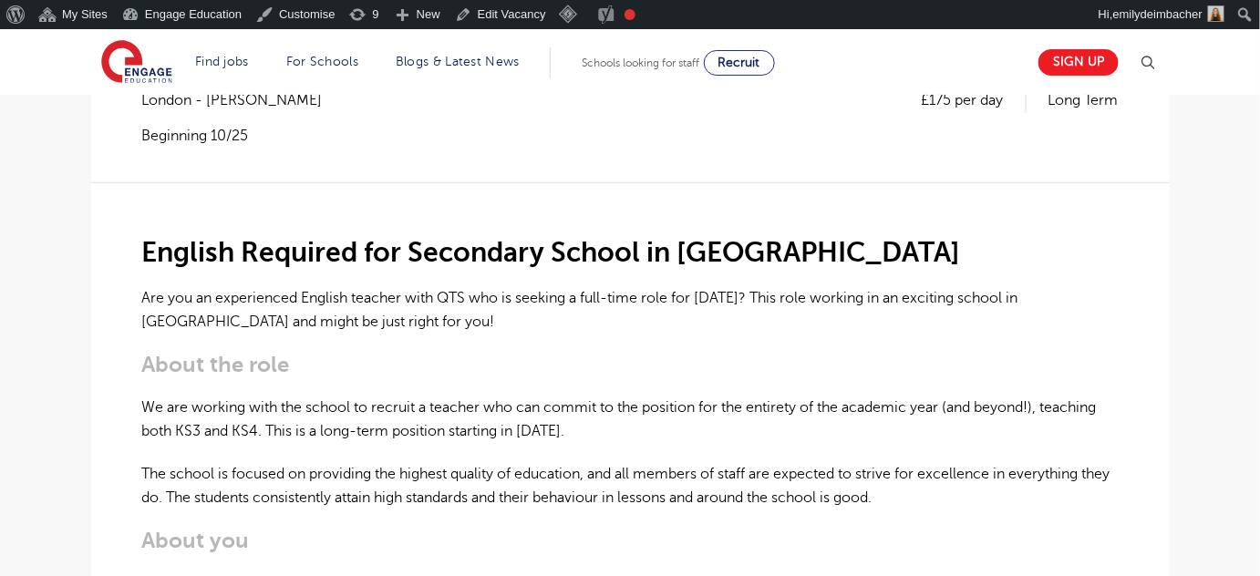
scroll to position [414, 0]
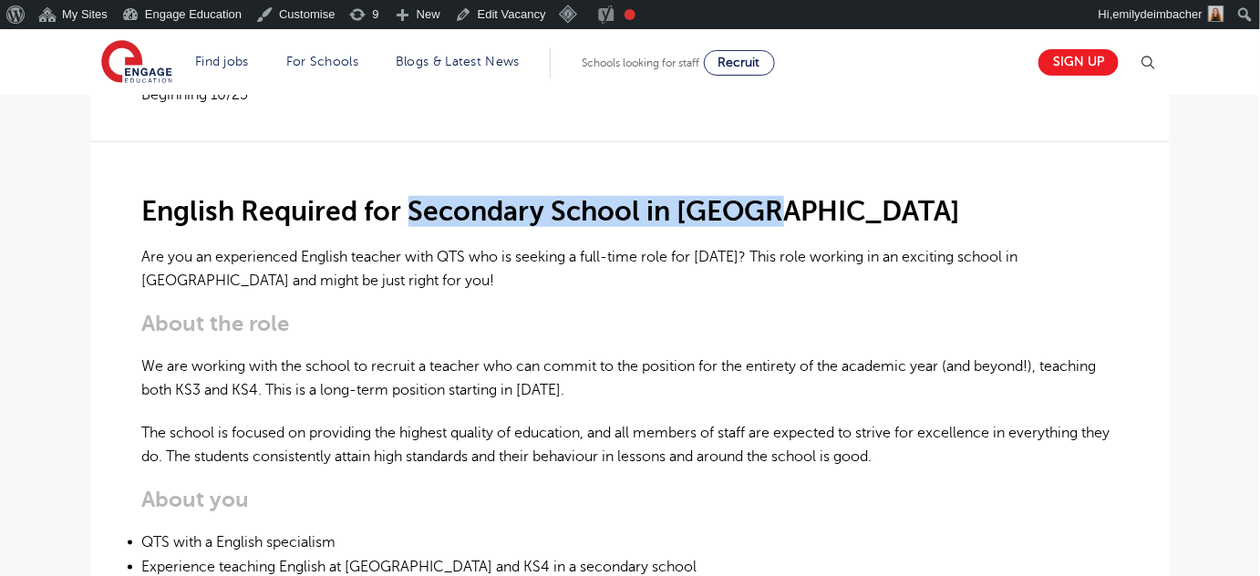
drag, startPoint x: 409, startPoint y: 211, endPoint x: 770, endPoint y: 203, distance: 361.2
click at [770, 203] on h2 "English Required for Secondary School in London" at bounding box center [630, 211] width 977 height 31
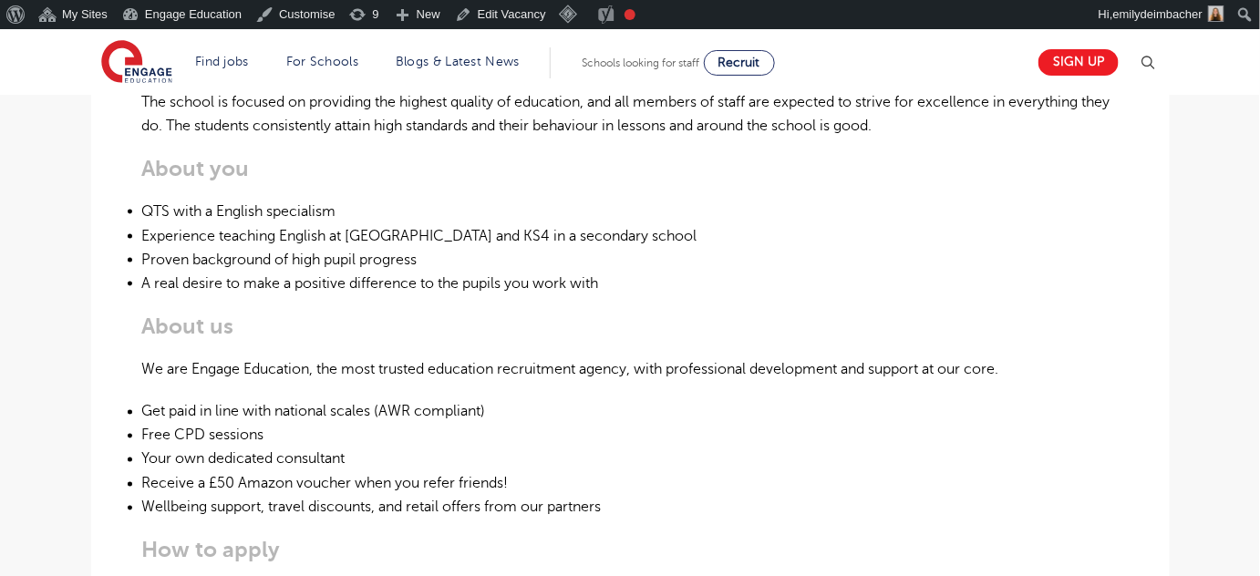
scroll to position [746, 0]
drag, startPoint x: 143, startPoint y: 254, endPoint x: 425, endPoint y: 250, distance: 281.9
click at [425, 250] on li "Proven background of high pupil progress" at bounding box center [630, 259] width 977 height 24
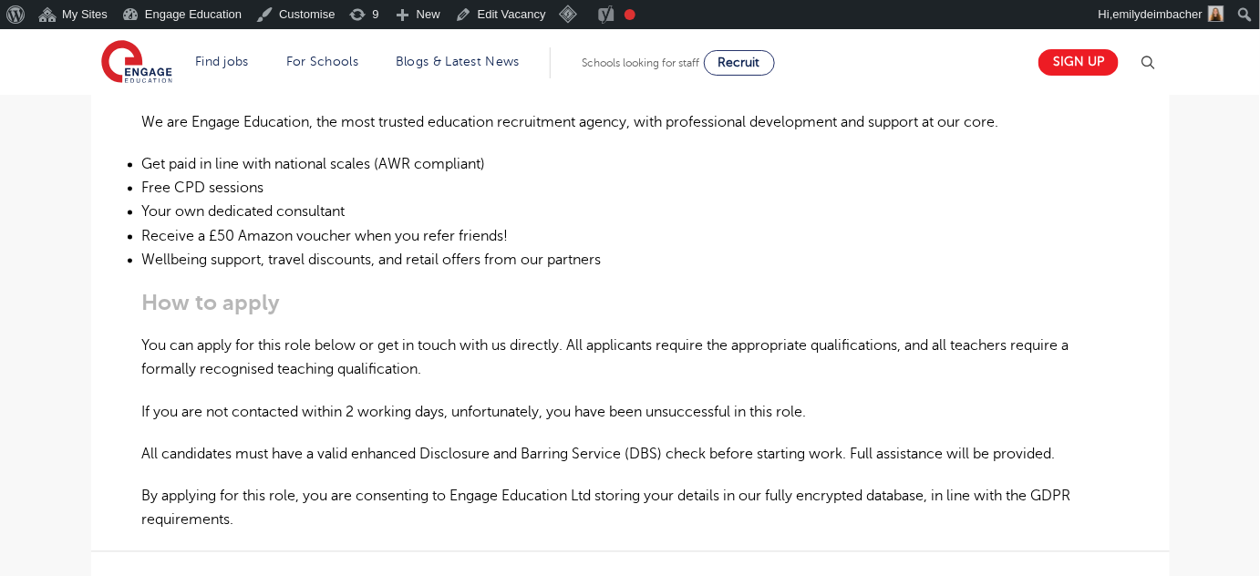
scroll to position [994, 0]
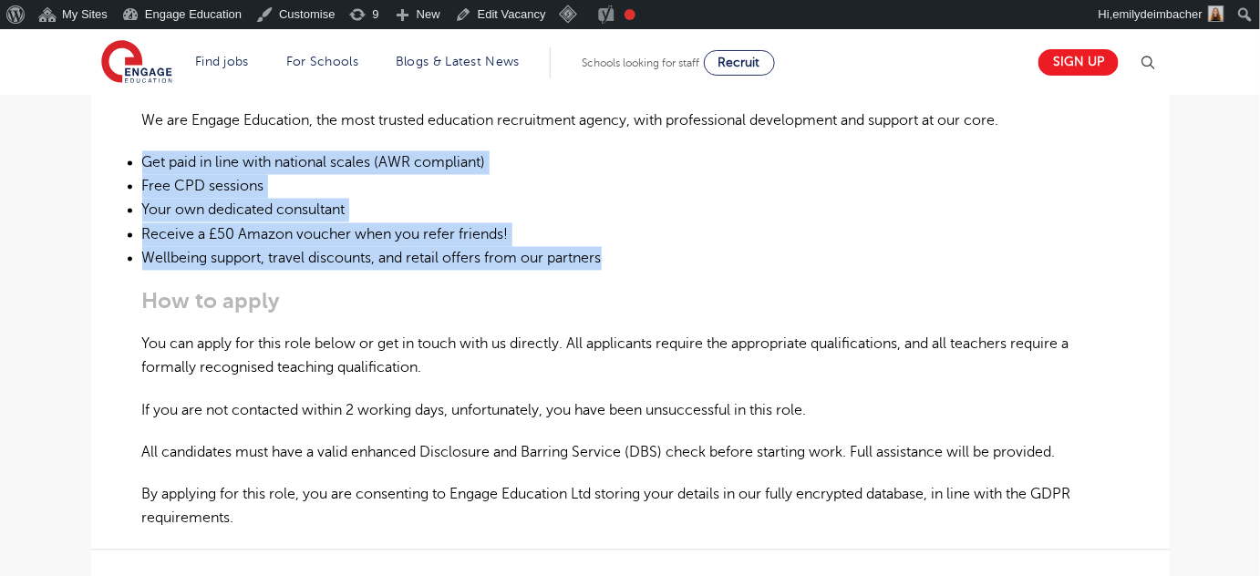
drag, startPoint x: 153, startPoint y: 166, endPoint x: 617, endPoint y: 254, distance: 472.4
click at [617, 254] on ul "Get paid in line with national scales (AWR compliant) Free CPD sessions Your ow…" at bounding box center [630, 210] width 977 height 119
click at [555, 257] on li "Wellbeing support, travel discounts, and retail offers from our partners" at bounding box center [630, 259] width 977 height 24
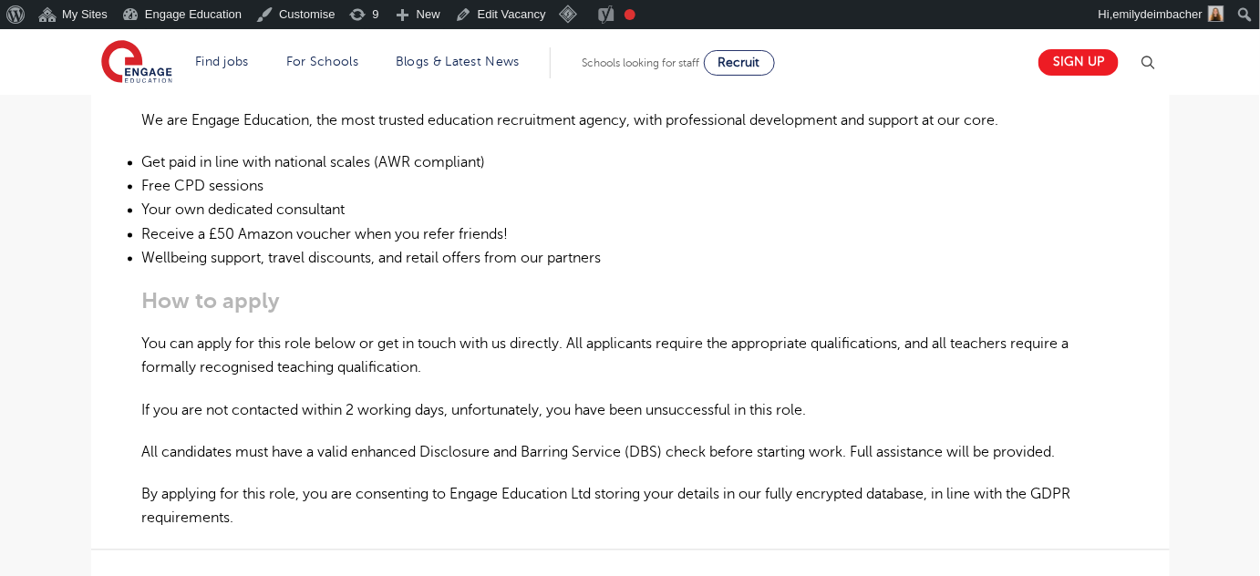
click at [483, 121] on p "We are Engage Education, the most trusted education recruitment agency, with pr…" at bounding box center [630, 121] width 977 height 24
click at [140, 61] on img at bounding box center [136, 63] width 71 height 46
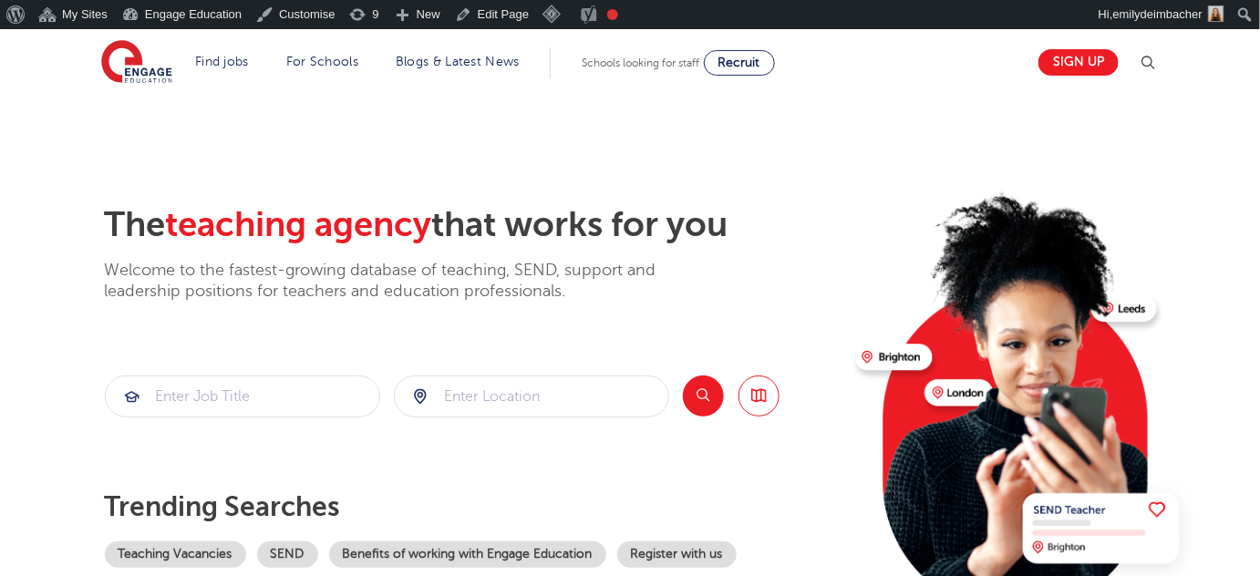
click at [167, 226] on h2 "The teaching agency that works for you" at bounding box center [473, 225] width 736 height 42
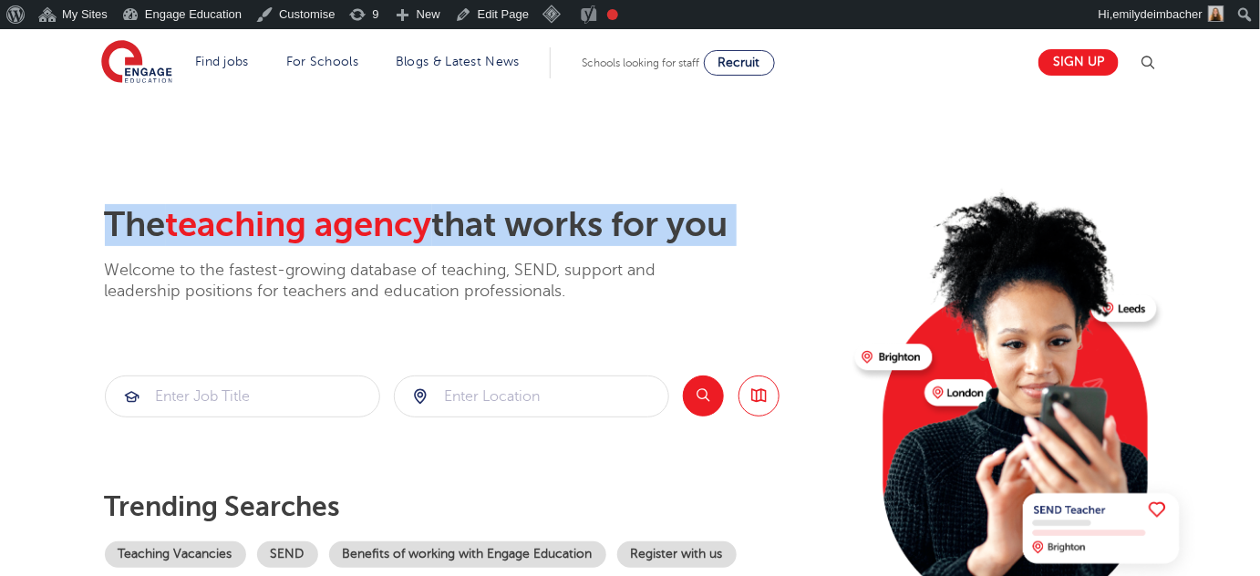
click at [167, 226] on h2 "The teaching agency that works for you" at bounding box center [473, 225] width 736 height 42
click at [196, 235] on span "teaching agency" at bounding box center [299, 224] width 266 height 39
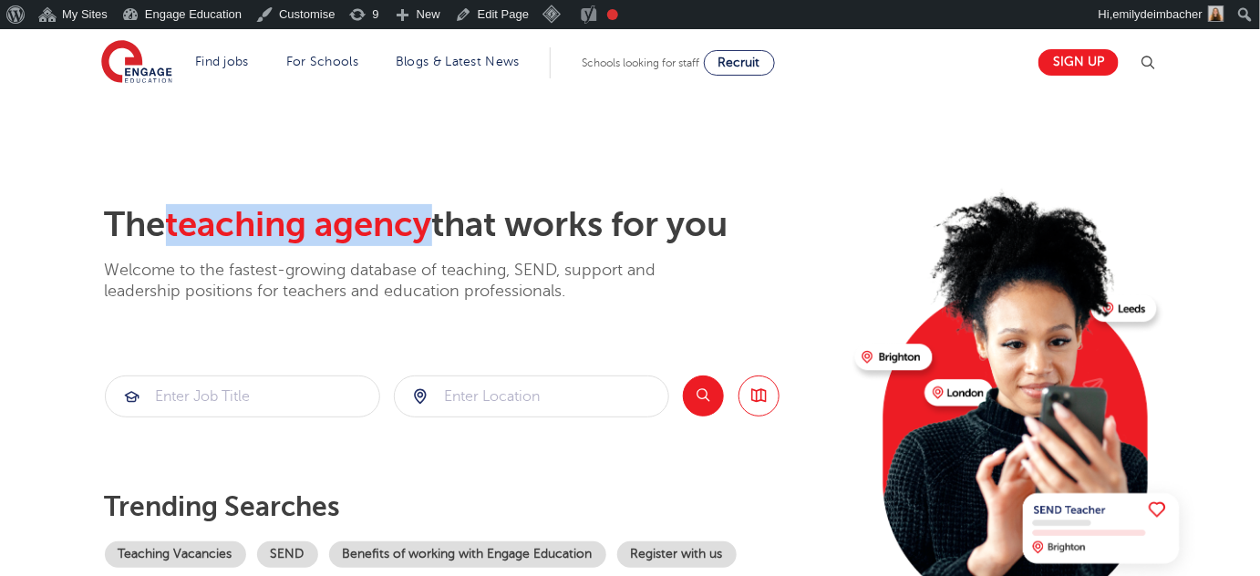
drag, startPoint x: 176, startPoint y: 232, endPoint x: 441, endPoint y: 235, distance: 265.4
click at [432, 235] on span "teaching agency" at bounding box center [299, 224] width 266 height 39
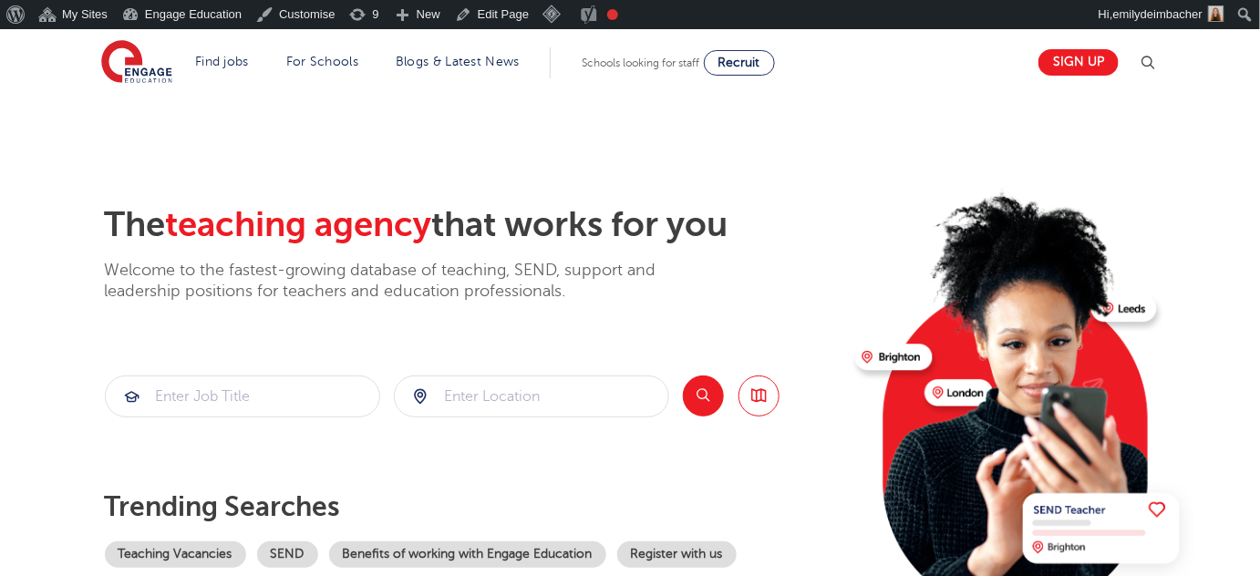
click at [517, 237] on h2 "The teaching agency that works for you" at bounding box center [473, 225] width 736 height 42
drag, startPoint x: 532, startPoint y: 226, endPoint x: 625, endPoint y: 238, distance: 93.8
click at [625, 238] on h2 "The teaching agency that works for you" at bounding box center [473, 225] width 736 height 42
click at [637, 226] on h2 "The teaching agency that works for you" at bounding box center [473, 225] width 736 height 42
drag, startPoint x: 629, startPoint y: 220, endPoint x: 758, endPoint y: 233, distance: 129.2
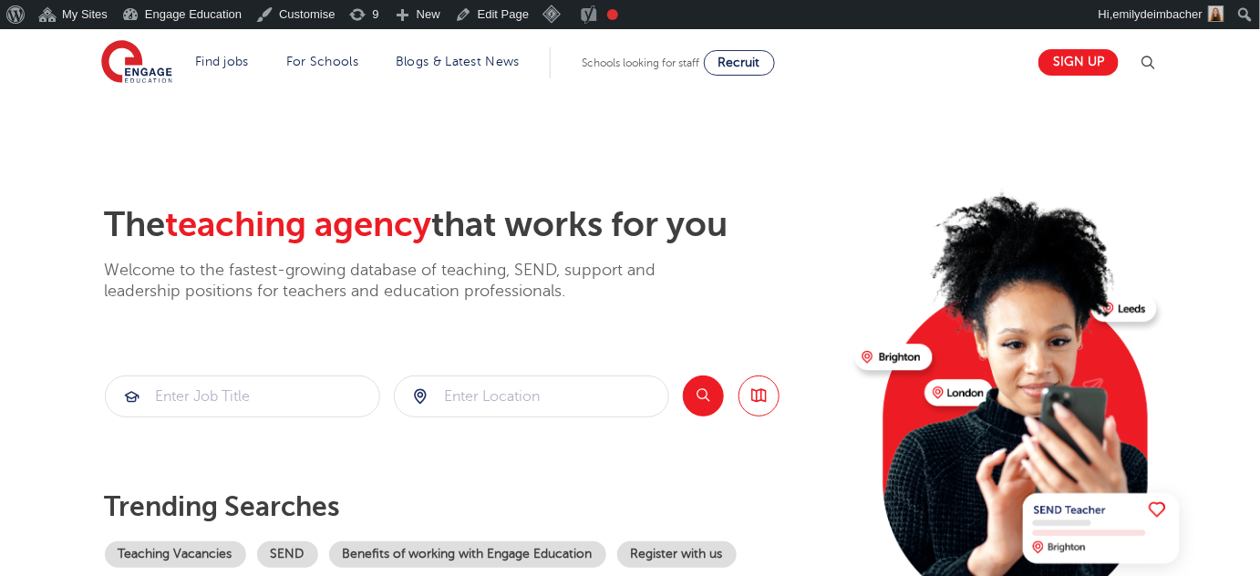
click at [758, 233] on h2 "The teaching agency that works for you" at bounding box center [473, 225] width 736 height 42
click at [725, 233] on h2 "The teaching agency that works for you" at bounding box center [473, 225] width 736 height 42
click at [715, 233] on h2 "The teaching agency that works for you" at bounding box center [473, 225] width 736 height 42
click at [122, 59] on img at bounding box center [136, 63] width 71 height 46
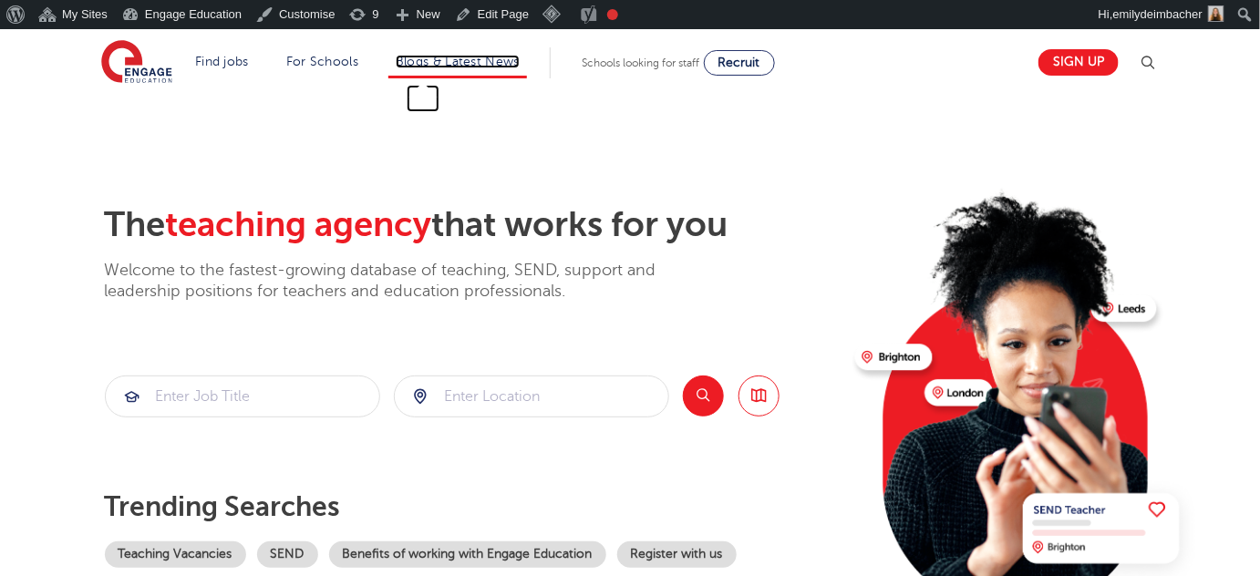
click at [429, 65] on link "Blogs & Latest News" at bounding box center [458, 62] width 124 height 14
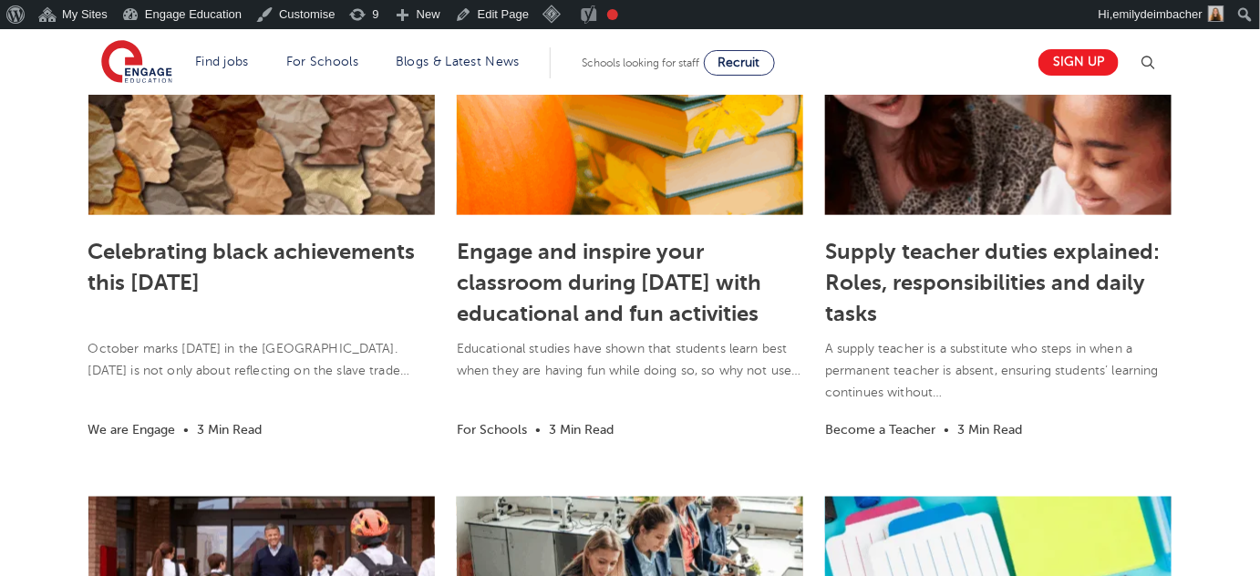
scroll to position [580, 0]
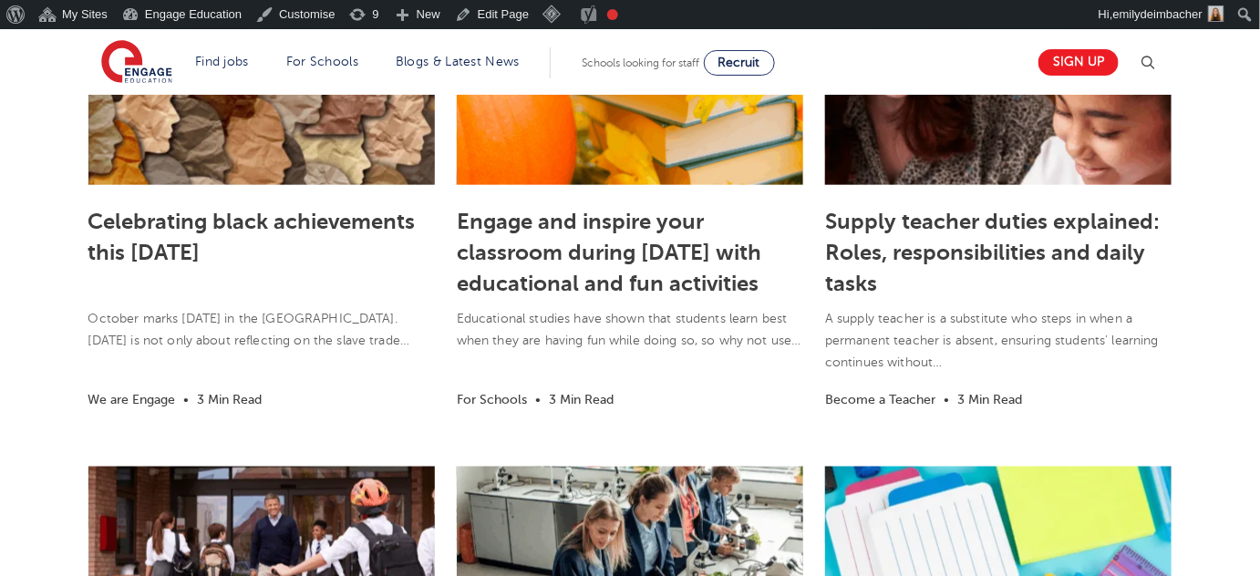
click at [150, 54] on img at bounding box center [136, 63] width 71 height 46
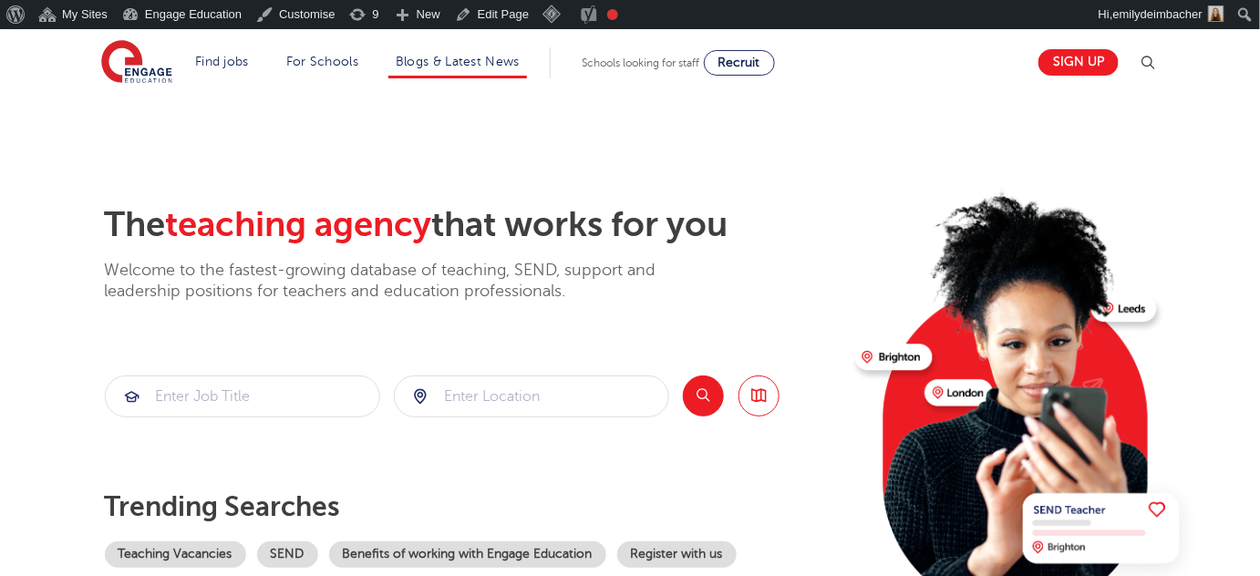
click at [409, 69] on li "Blogs & Latest News" at bounding box center [458, 62] width 139 height 31
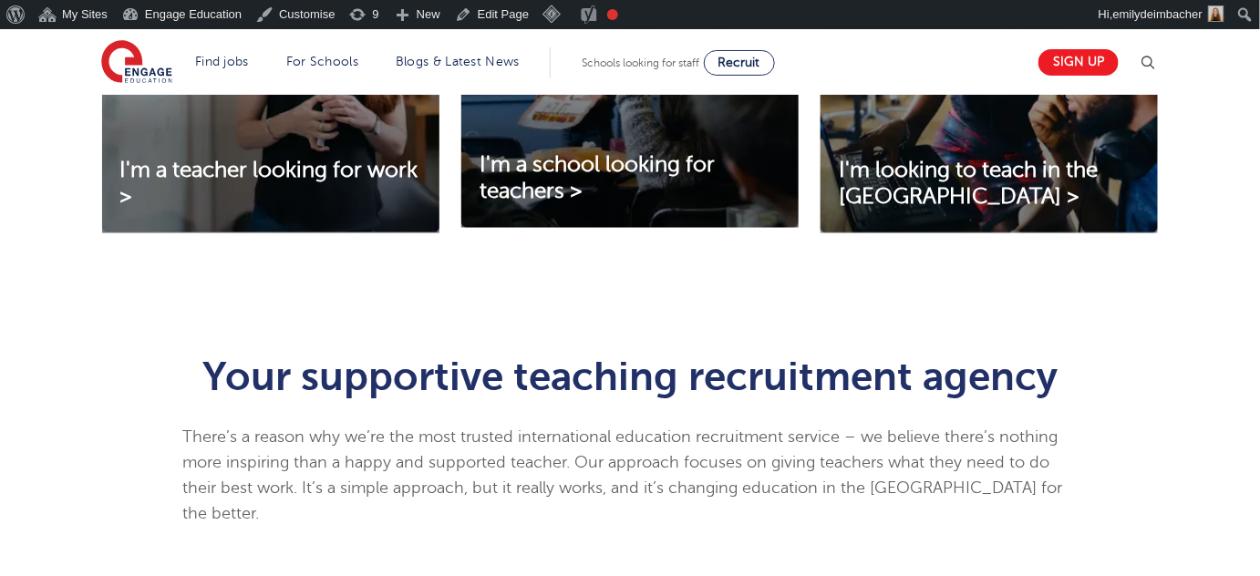
scroll to position [829, 0]
